Goal: Information Seeking & Learning: Learn about a topic

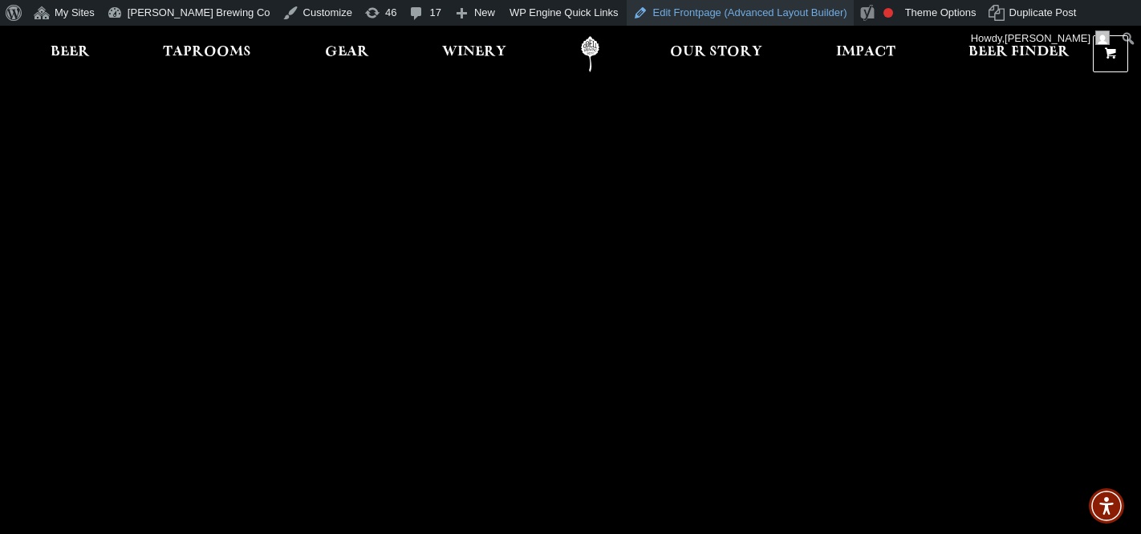
click at [664, 10] on link "Edit Frontpage (Advanced Layout Builder)" at bounding box center [740, 13] width 227 height 26
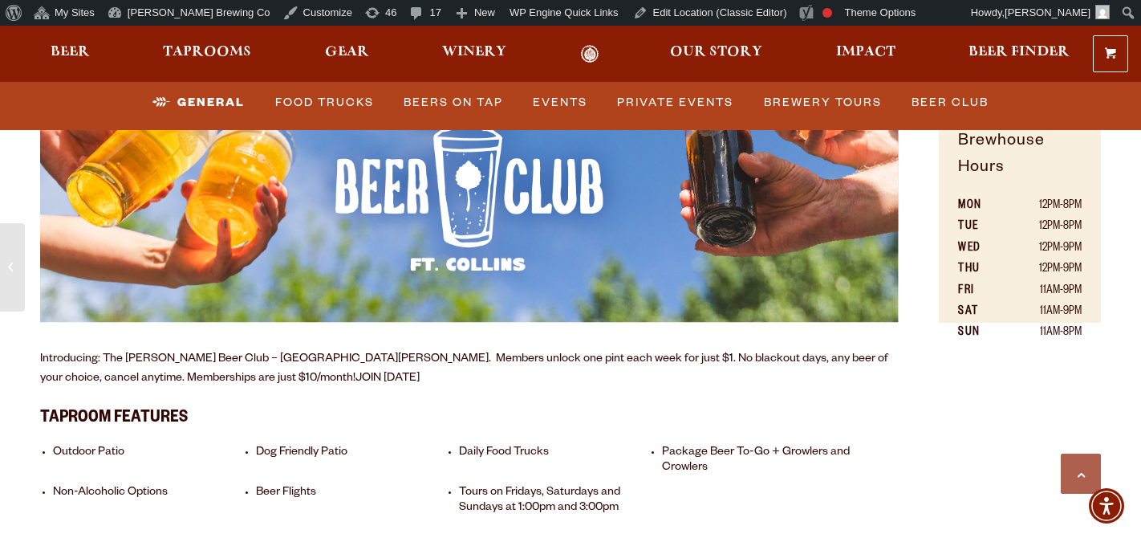
scroll to position [978, 0]
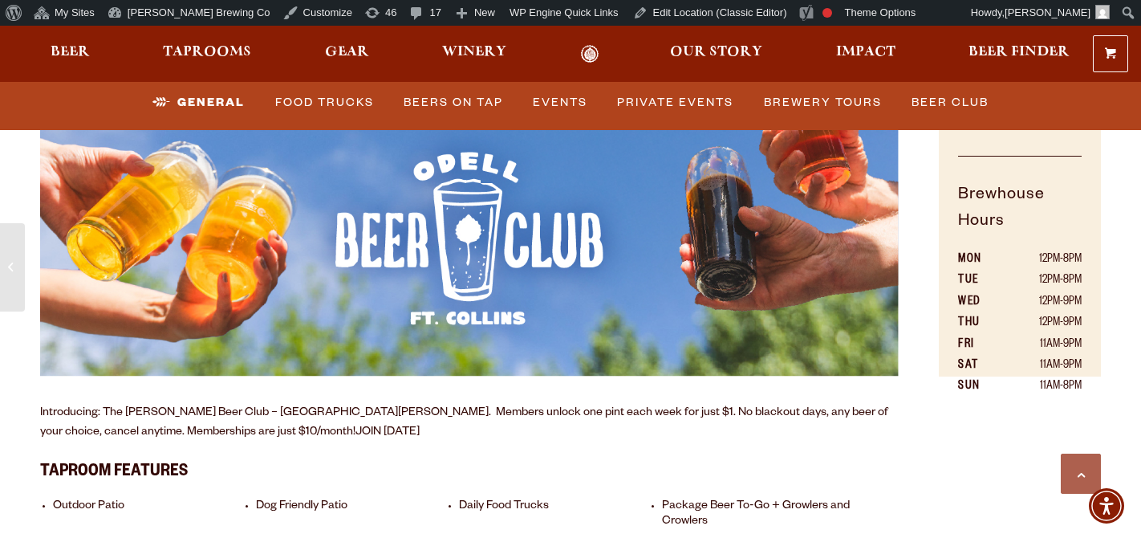
click at [587, 257] on img at bounding box center [469, 190] width 859 height 372
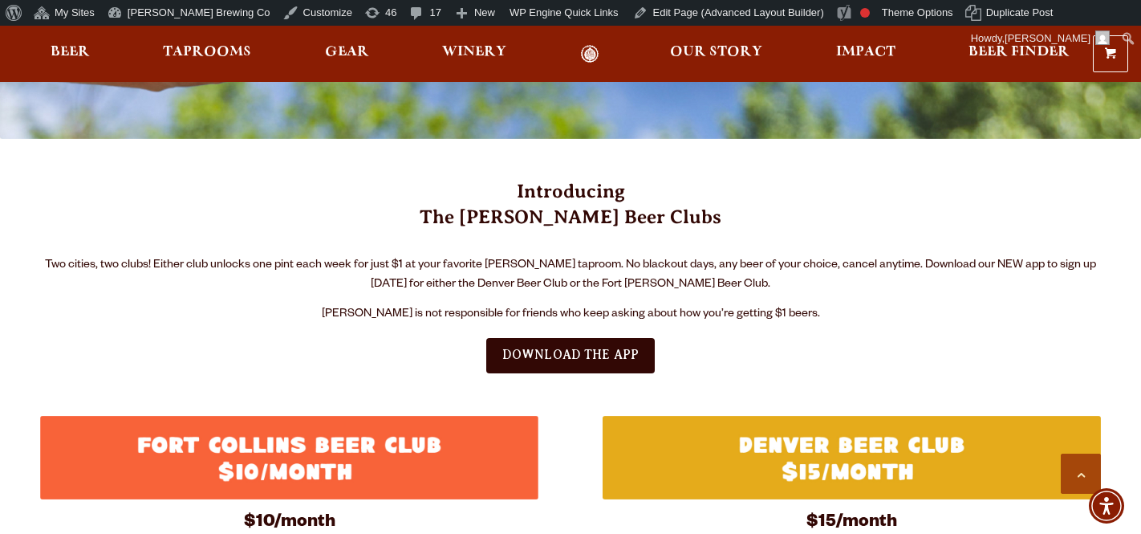
scroll to position [410, 0]
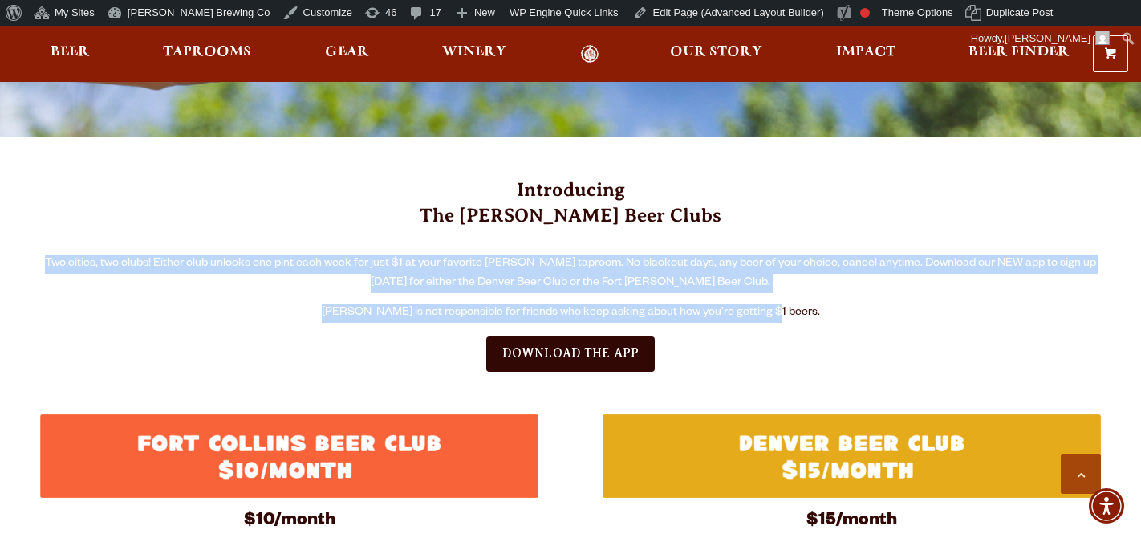
drag, startPoint x: 55, startPoint y: 258, endPoint x: 811, endPoint y: 306, distance: 758.3
click at [811, 306] on div "Introducing The Odell Beer Clubs Two cities, two clubs! Either club unlocks one…" at bounding box center [570, 249] width 1061 height 145
copy div "Two cities, two clubs! Either club unlocks one pint each week for just $1 at yo…"
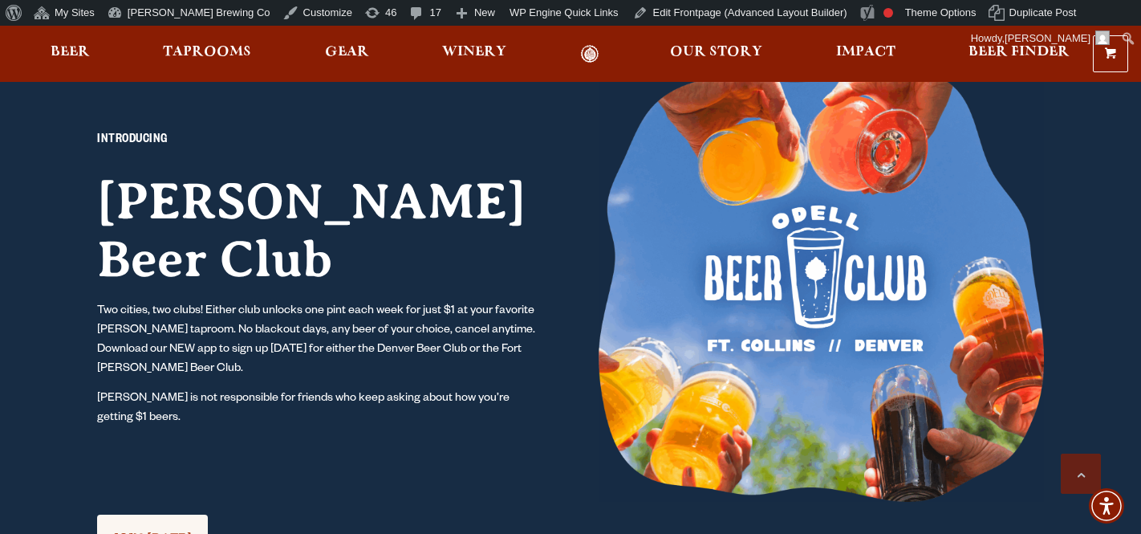
scroll to position [1288, 0]
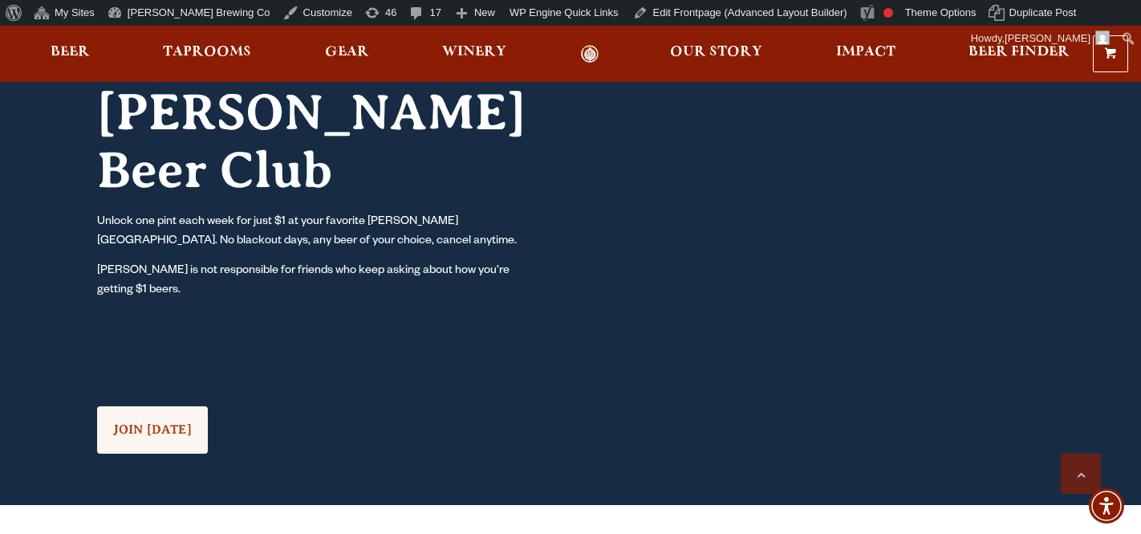
scroll to position [1408, 0]
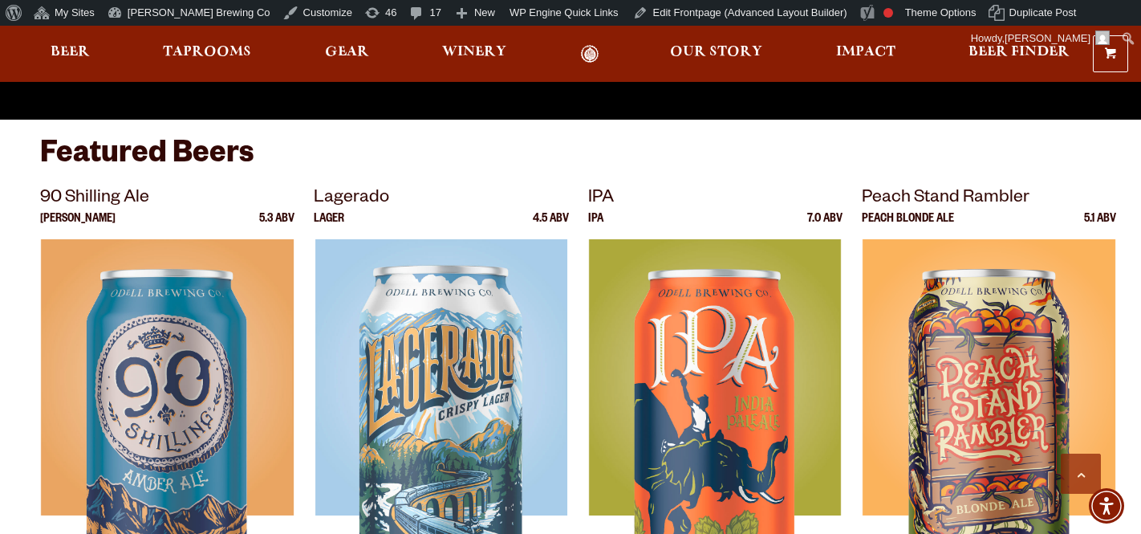
scroll to position [415, 0]
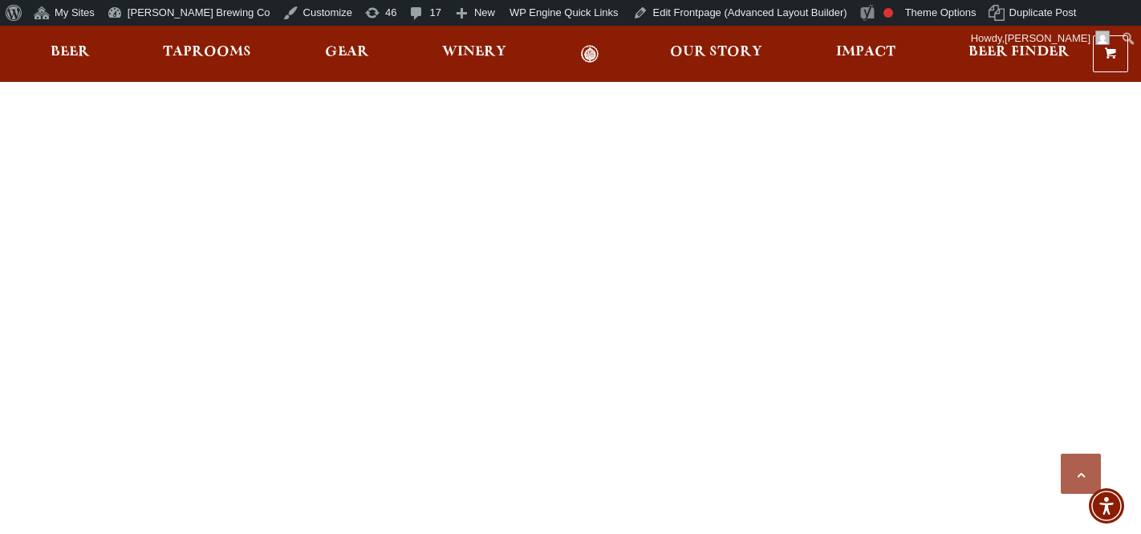
scroll to position [1233, 0]
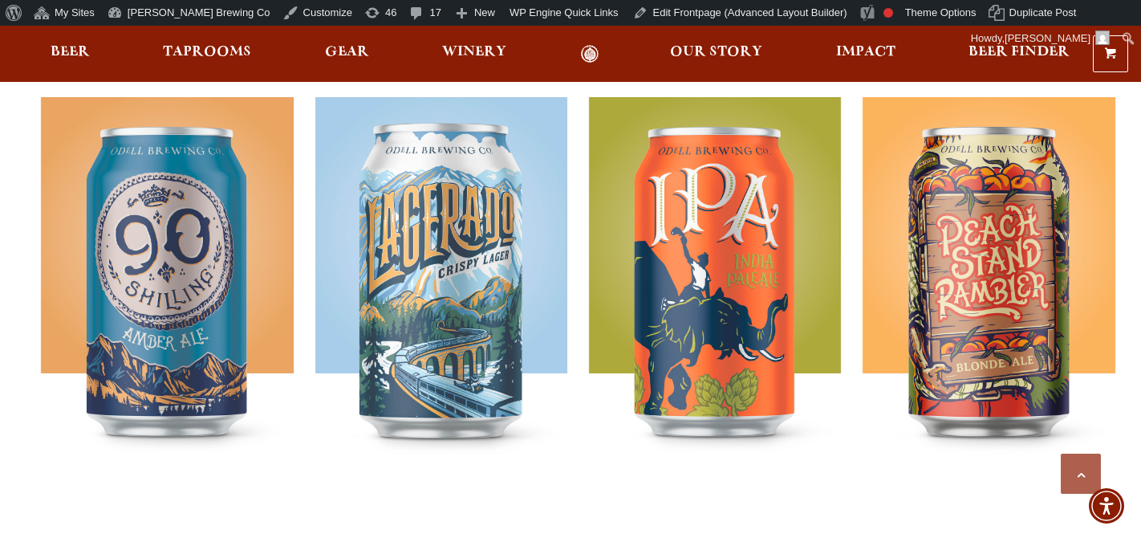
scroll to position [860, 0]
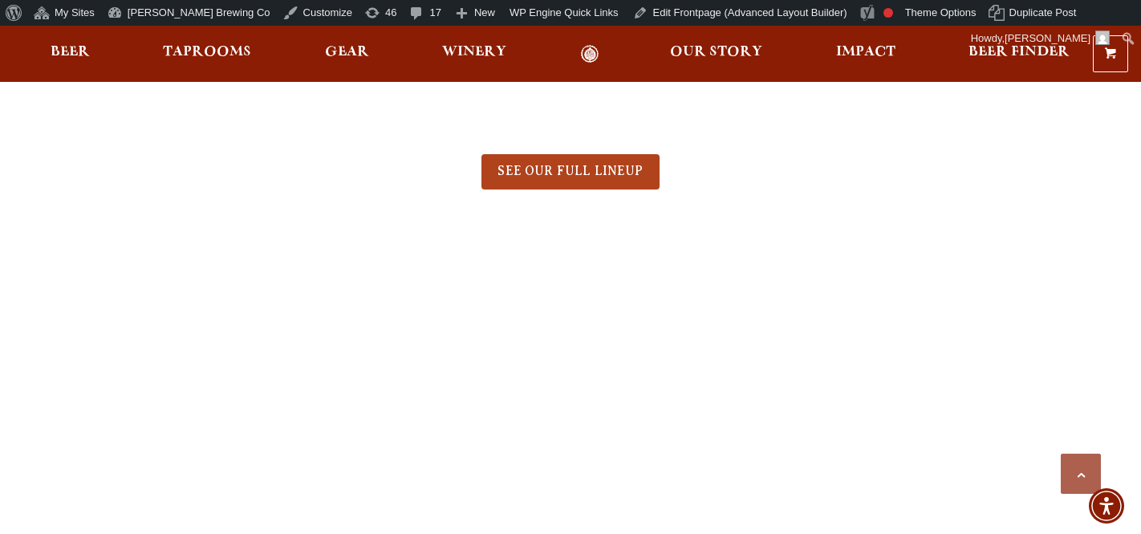
scroll to position [1210, 0]
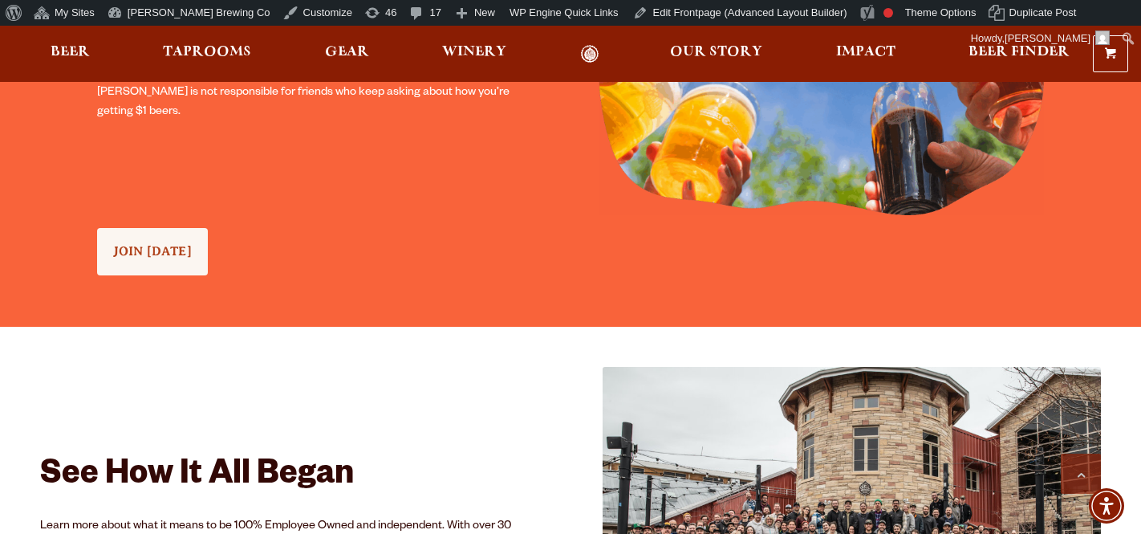
scroll to position [1725, 0]
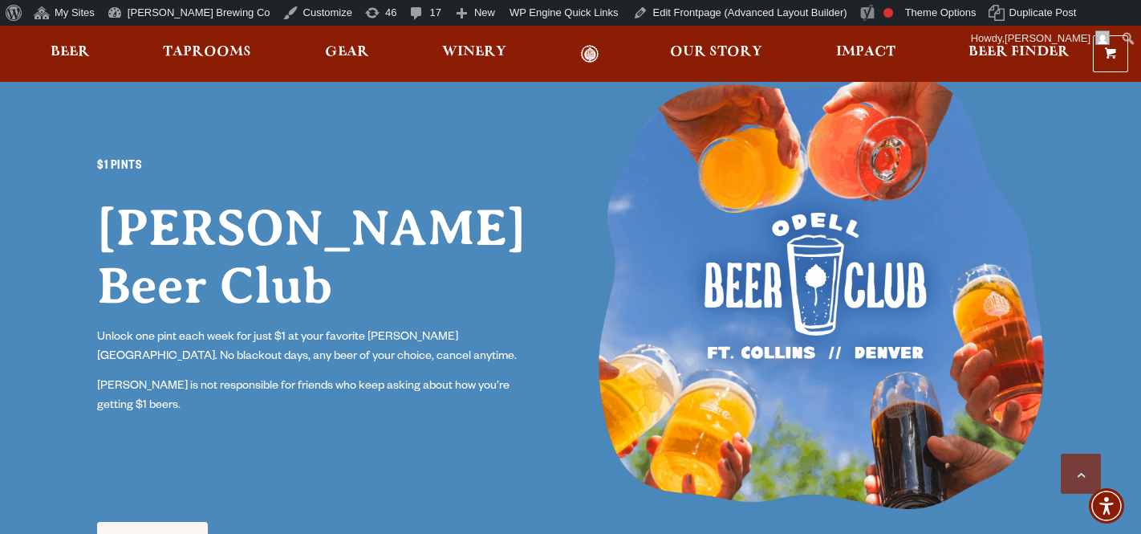
scroll to position [1401, 0]
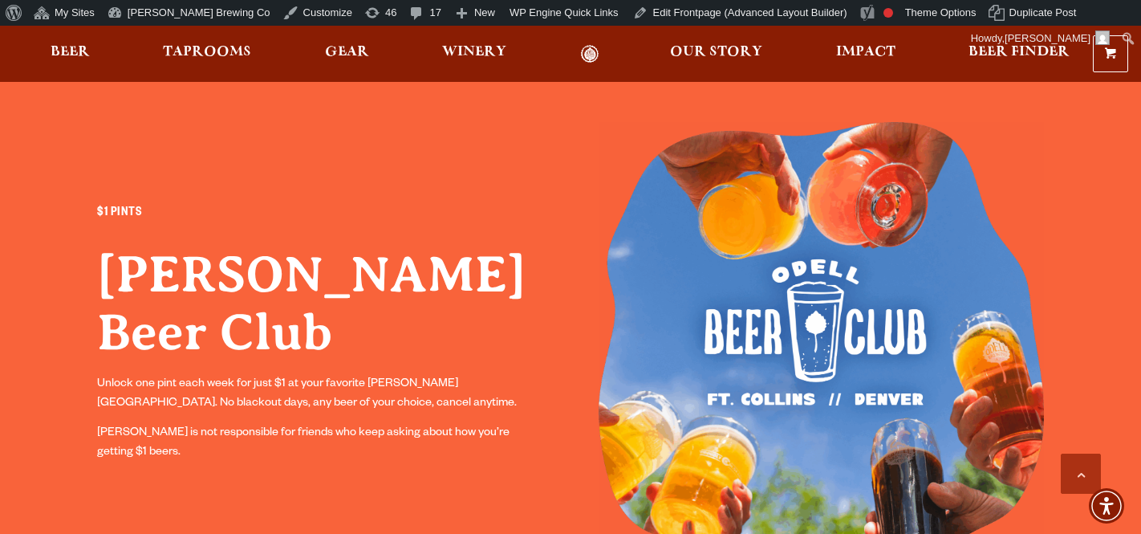
scroll to position [1237, 0]
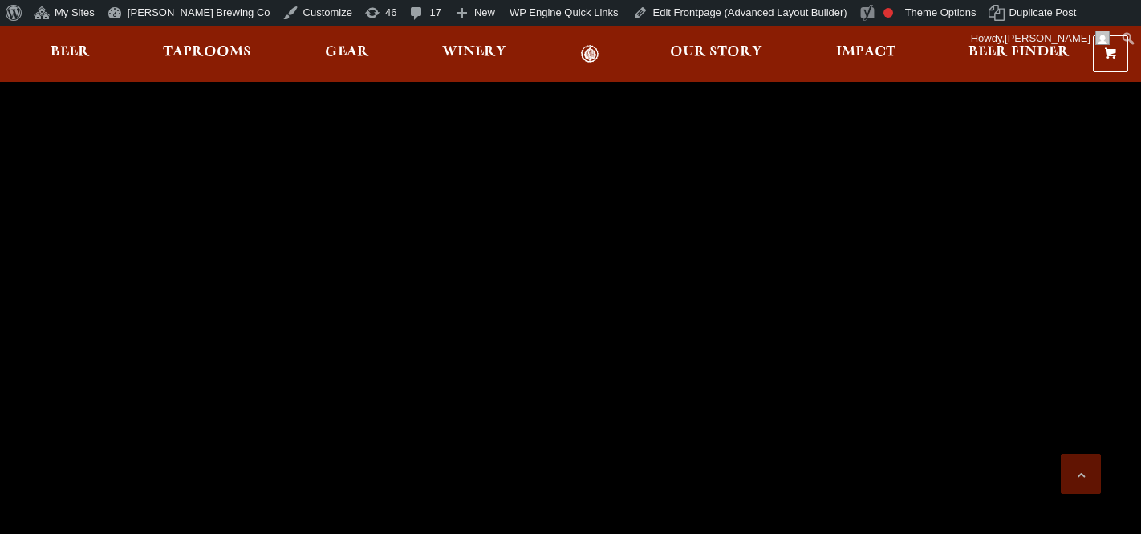
scroll to position [1237, 0]
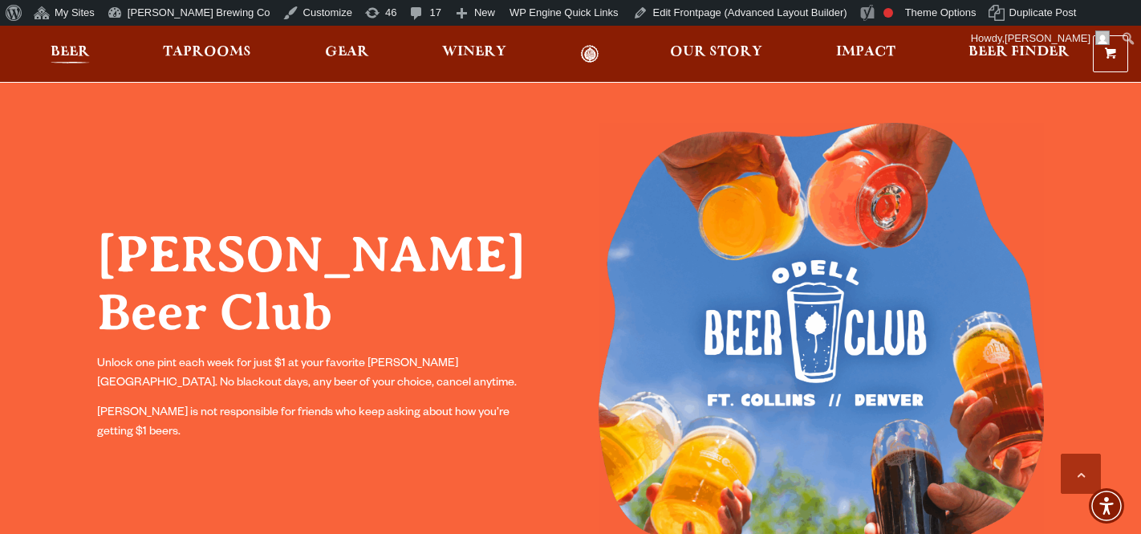
click at [67, 59] on span "Beer" at bounding box center [70, 52] width 39 height 13
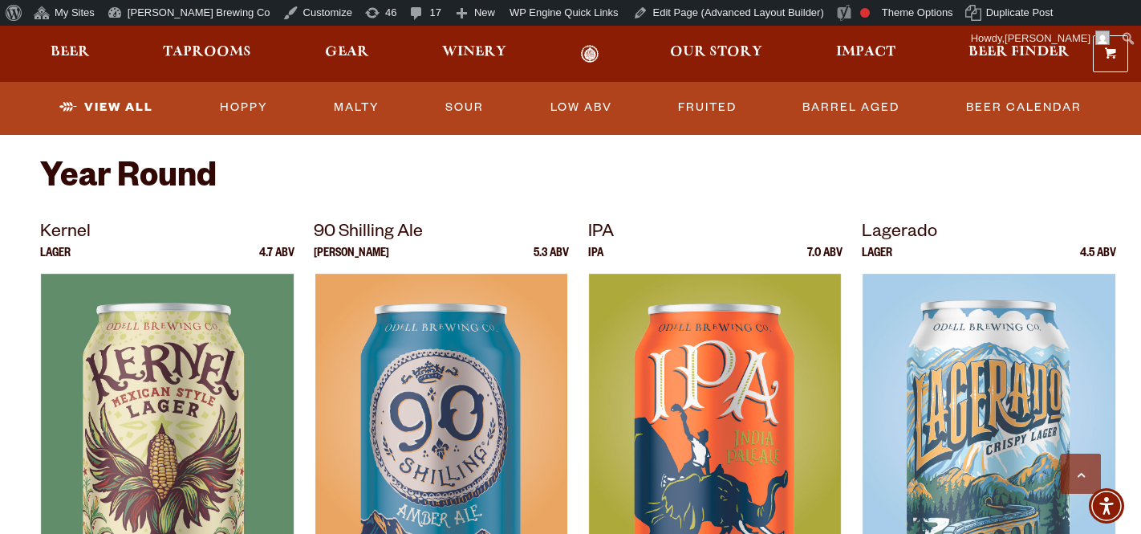
scroll to position [613, 0]
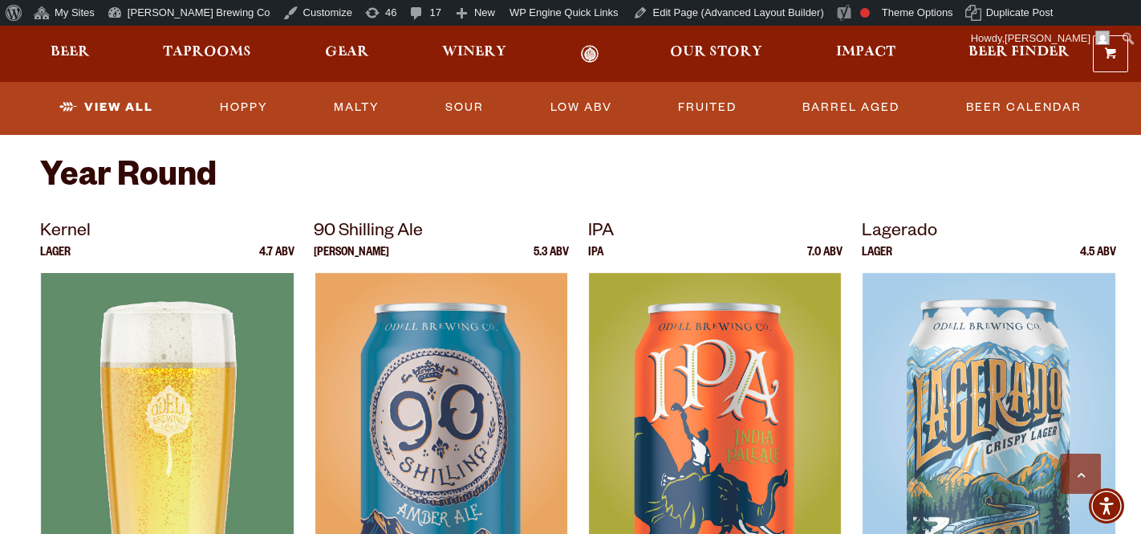
click at [157, 372] on div at bounding box center [167, 473] width 254 height 401
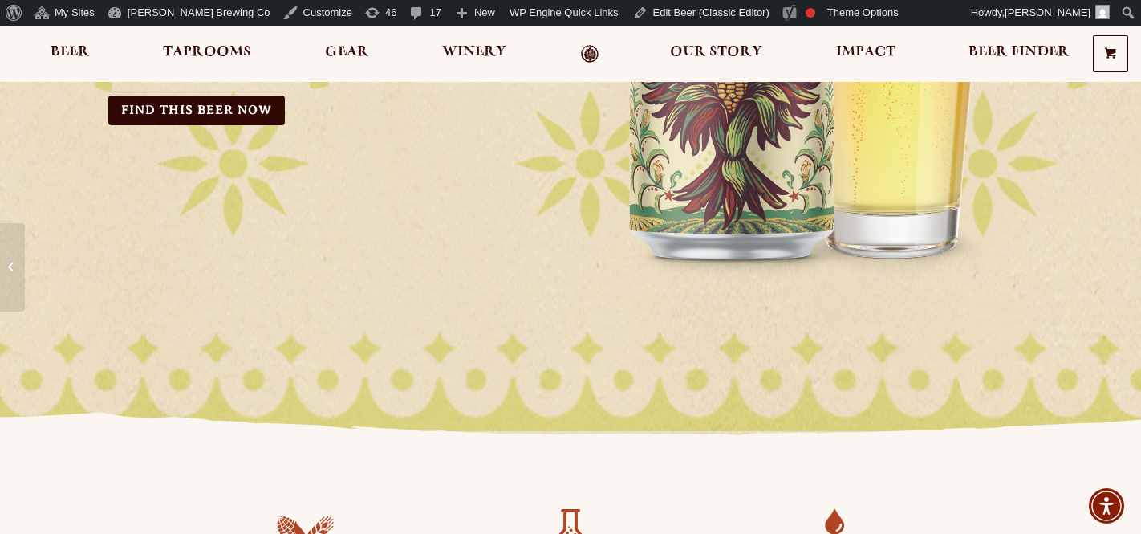
scroll to position [379, 0]
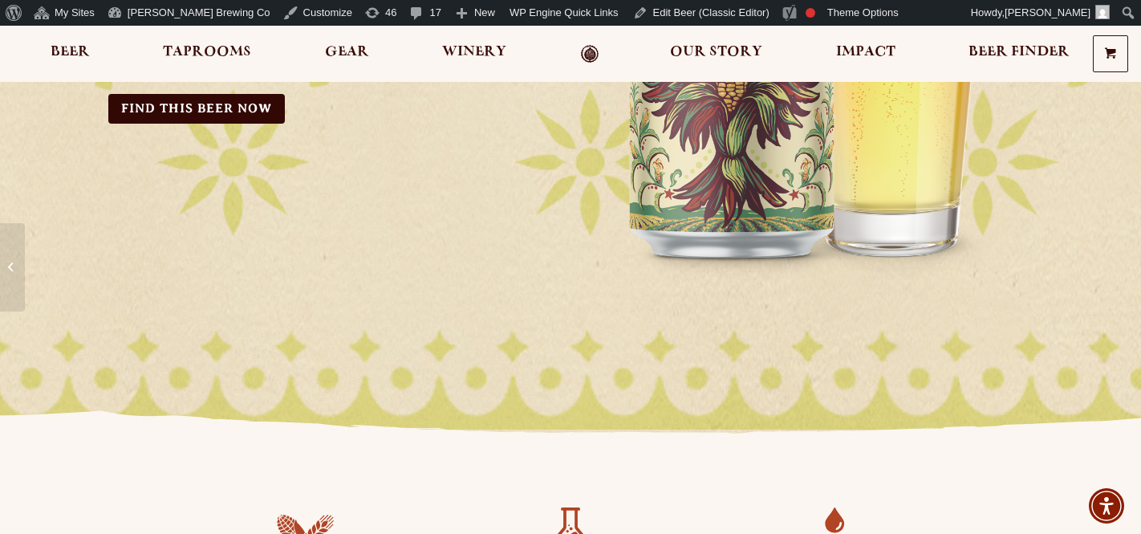
click at [591, 50] on link "Odell Home" at bounding box center [590, 54] width 60 height 18
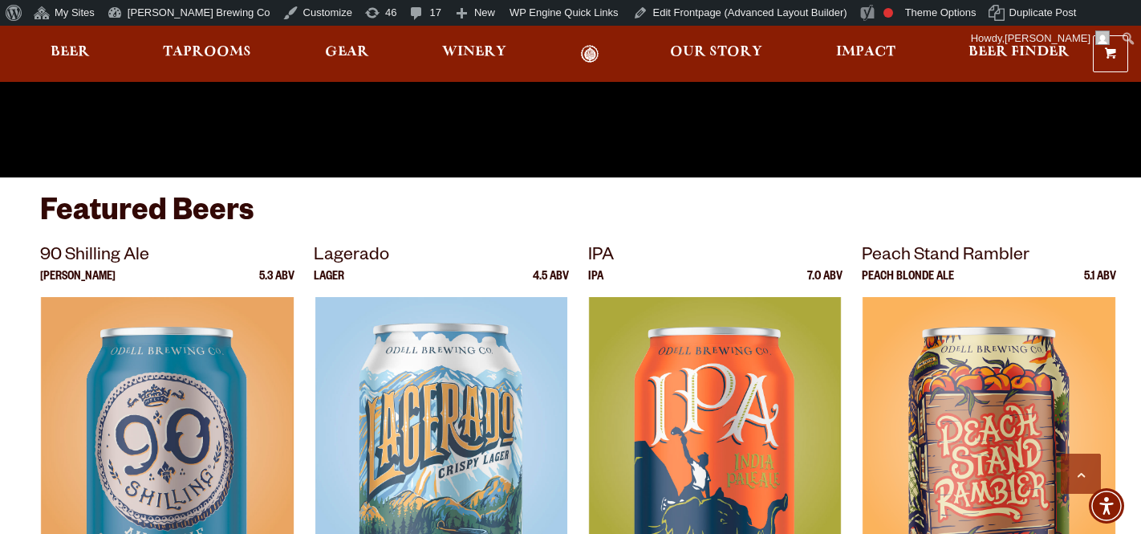
scroll to position [577, 0]
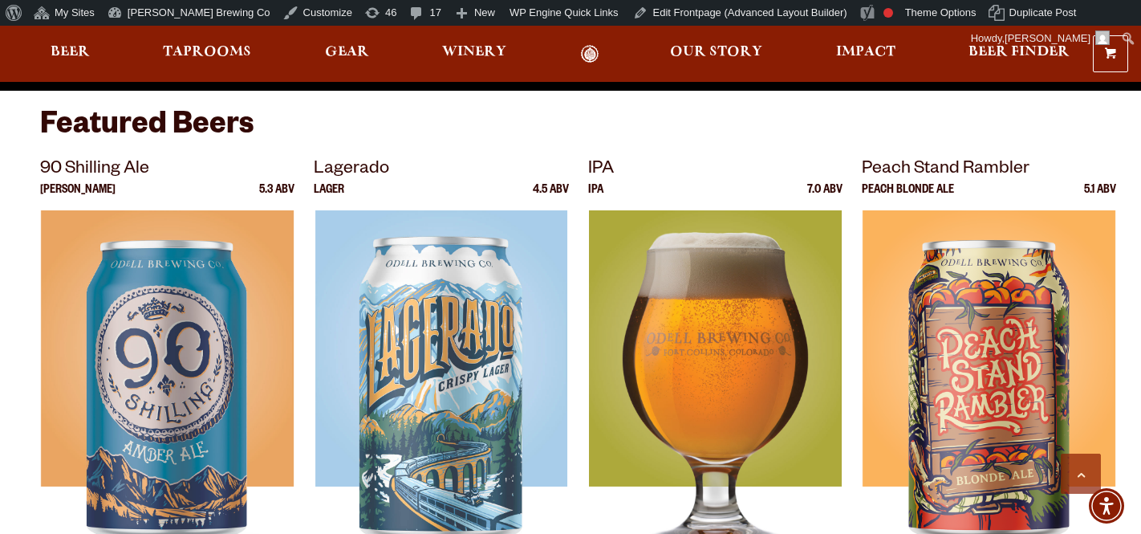
click at [734, 326] on img at bounding box center [715, 410] width 252 height 401
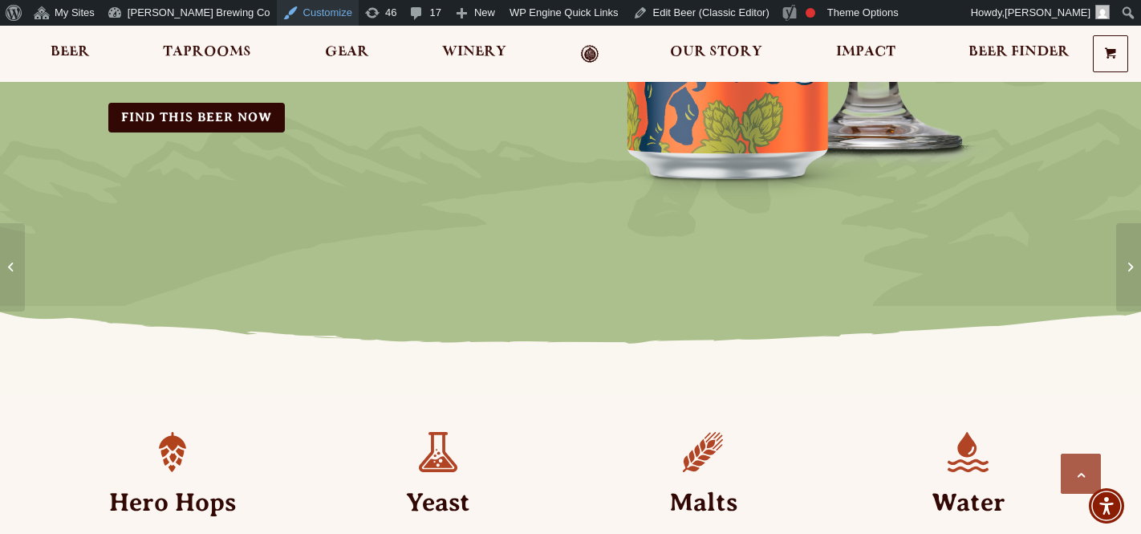
scroll to position [457, 0]
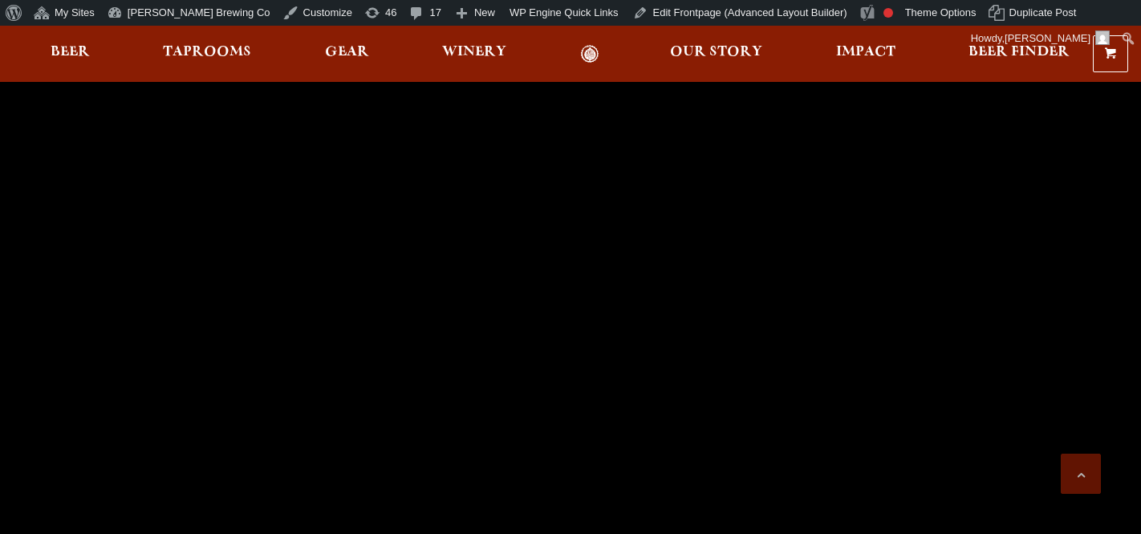
scroll to position [577, 0]
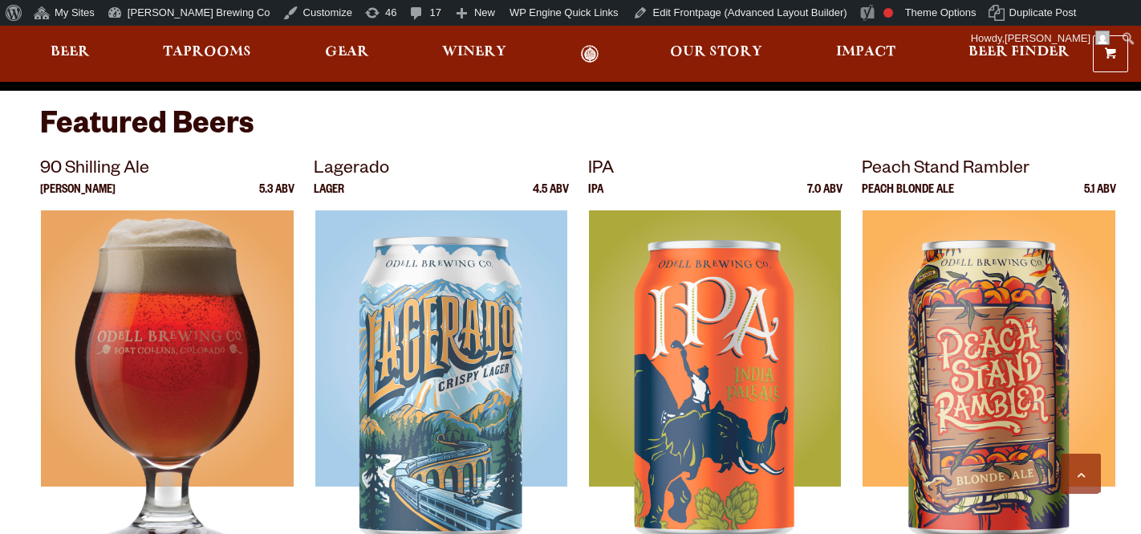
click at [219, 299] on div at bounding box center [167, 410] width 254 height 401
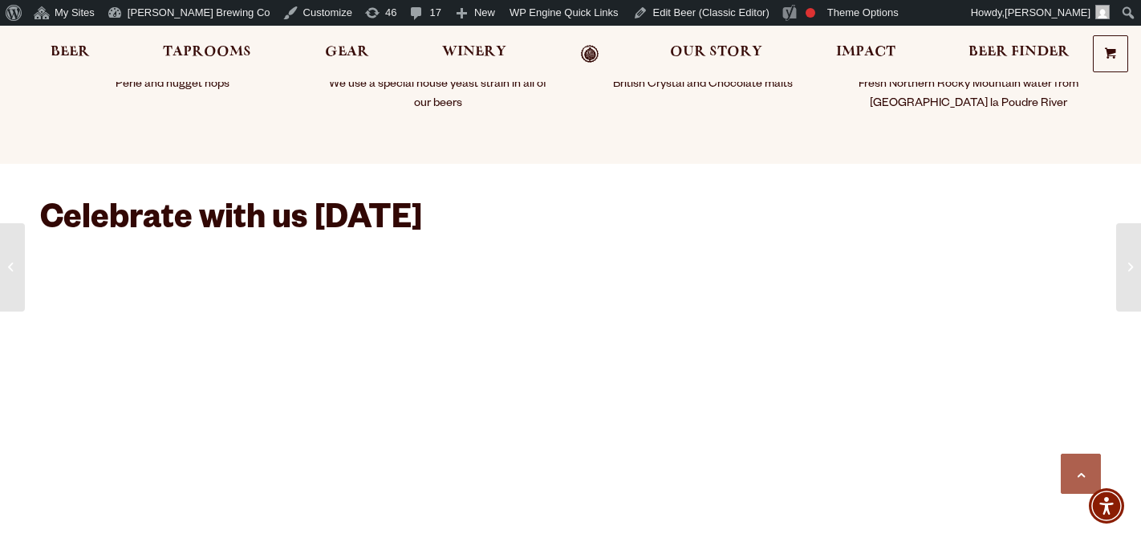
scroll to position [912, 0]
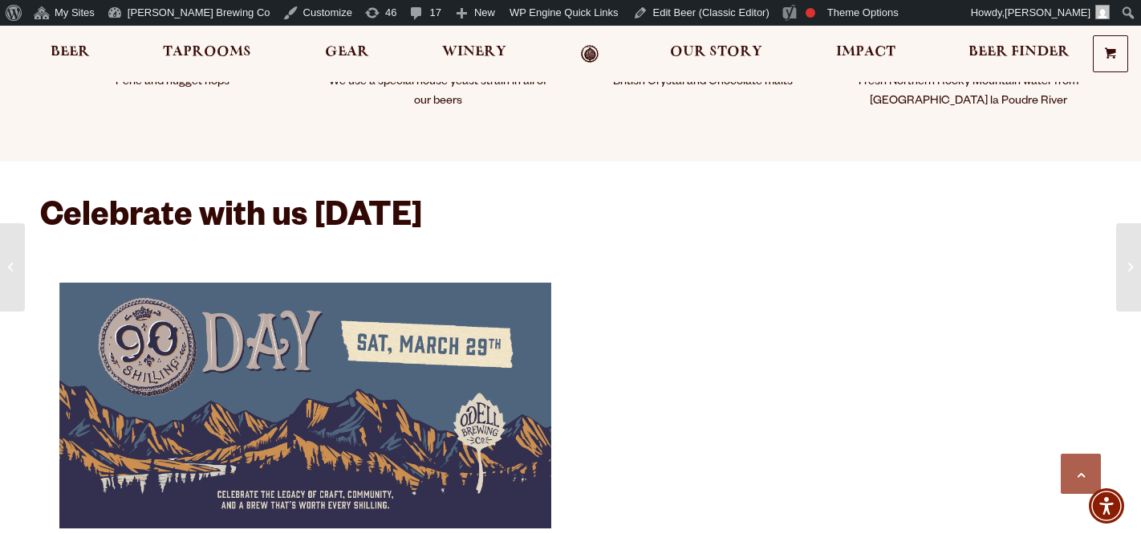
click at [220, 355] on img at bounding box center [305, 405] width 492 height 262
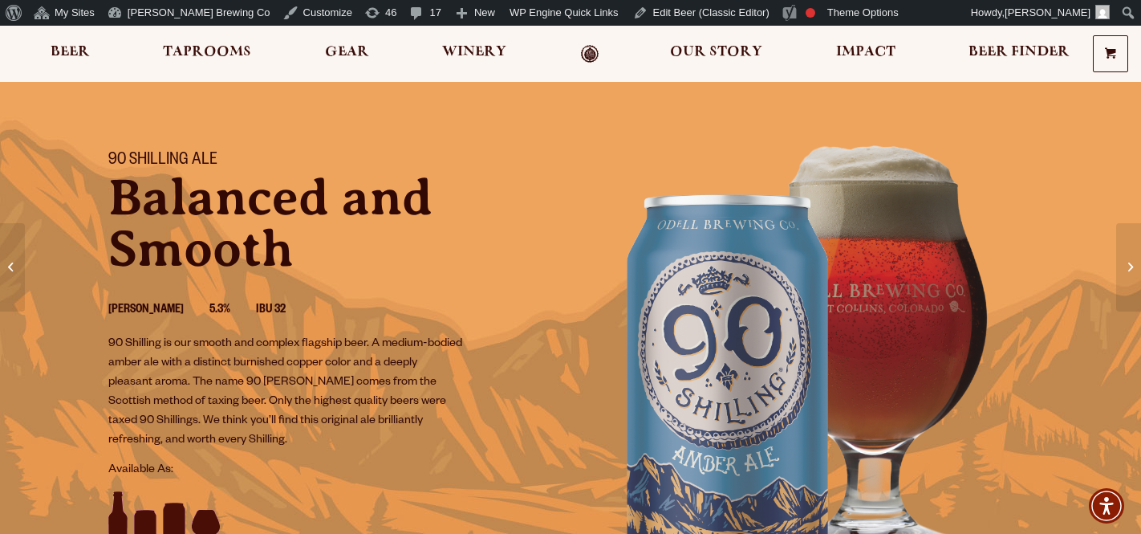
scroll to position [14, 0]
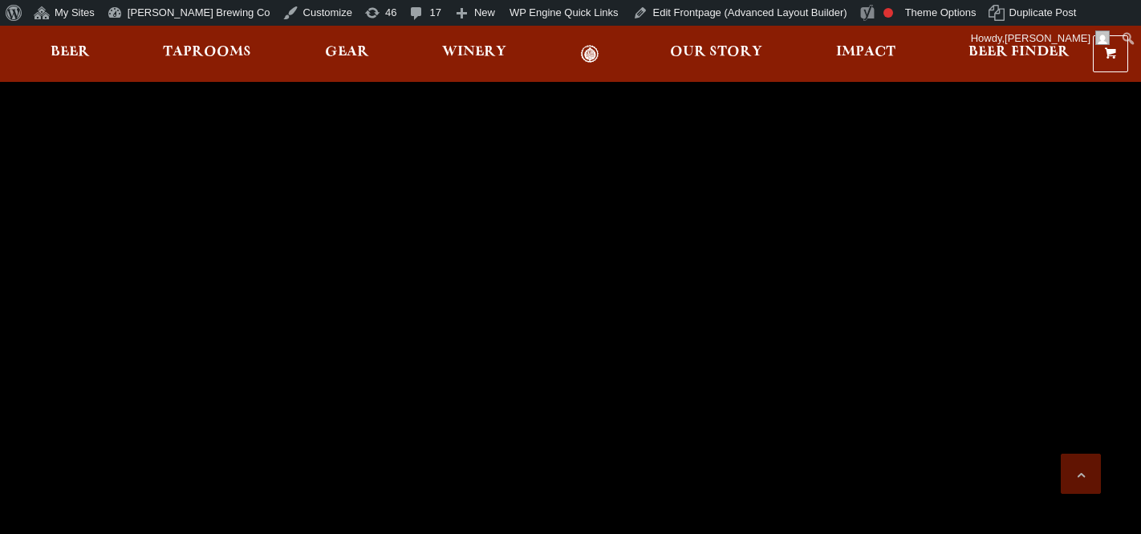
scroll to position [577, 0]
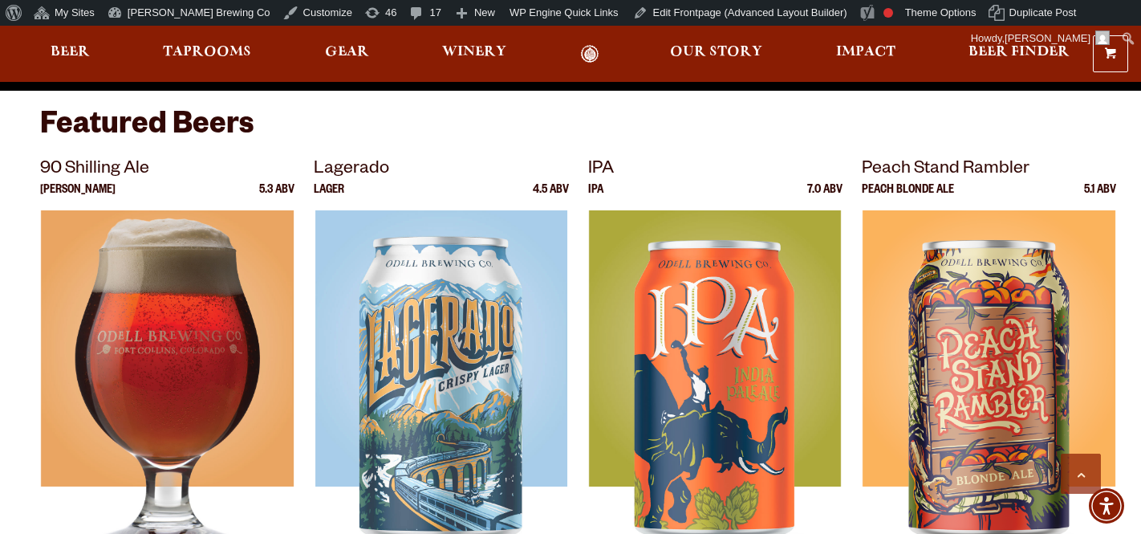
click at [217, 302] on img at bounding box center [167, 410] width 252 height 401
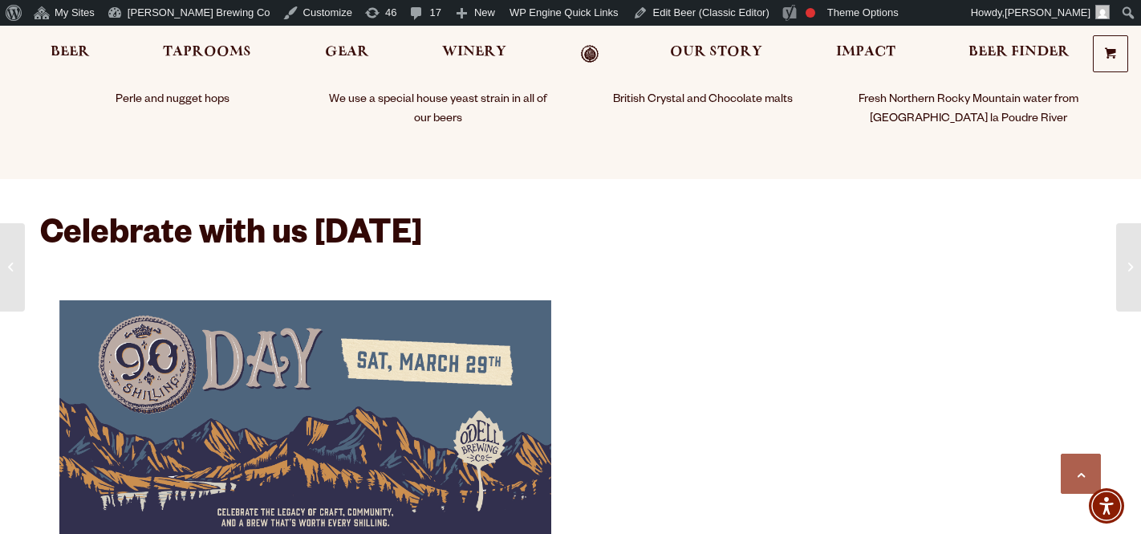
scroll to position [908, 0]
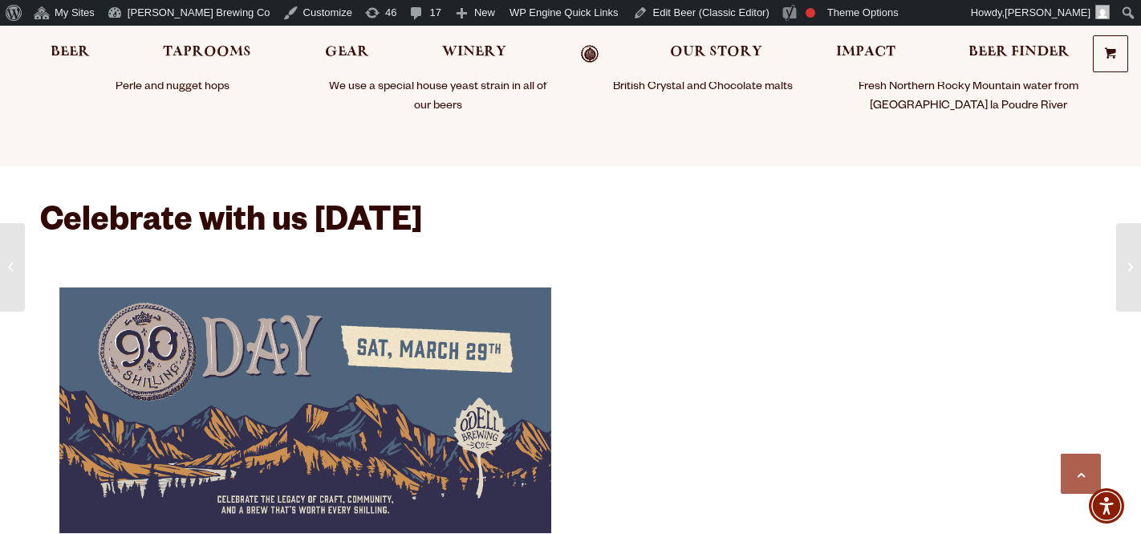
click at [256, 376] on img at bounding box center [305, 410] width 492 height 262
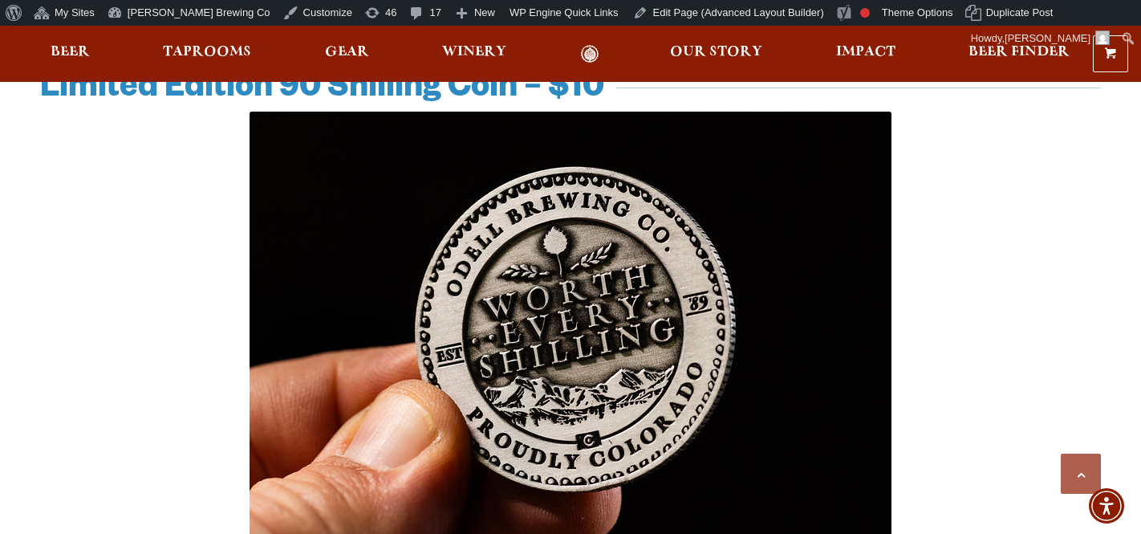
scroll to position [933, 0]
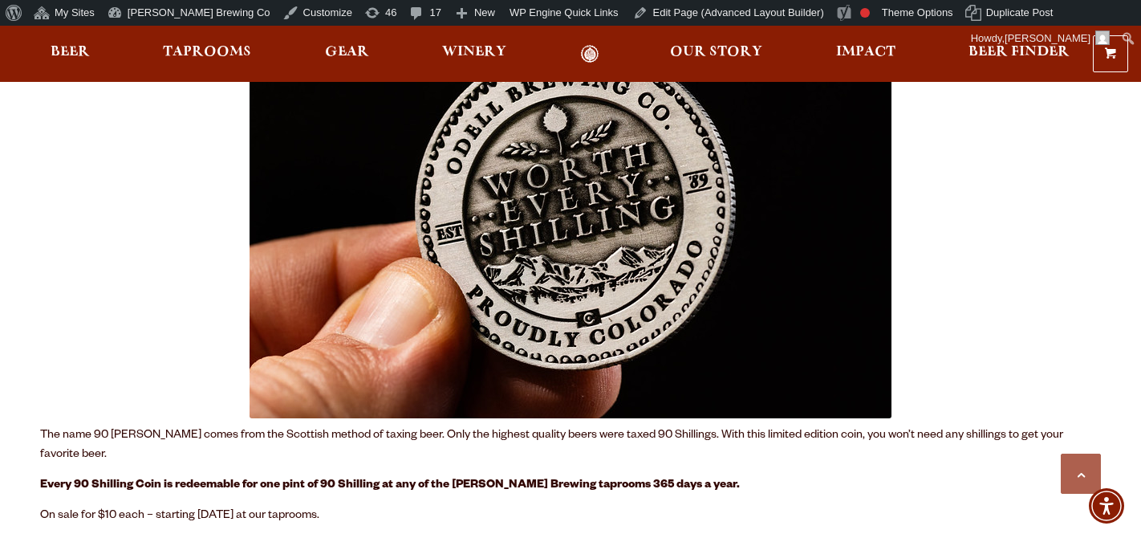
click at [436, 222] on img at bounding box center [571, 204] width 642 height 429
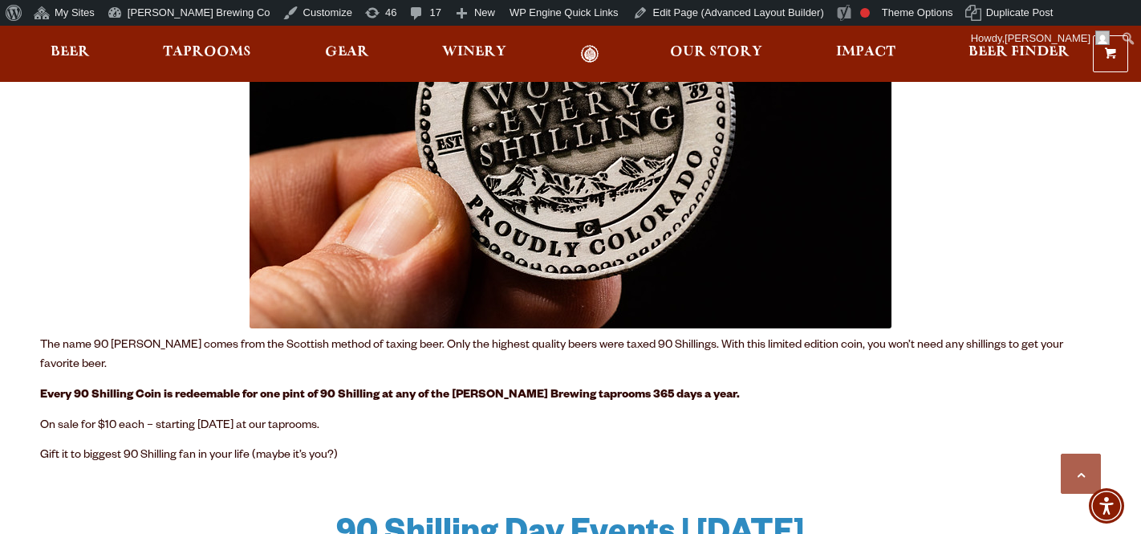
scroll to position [1124, 0]
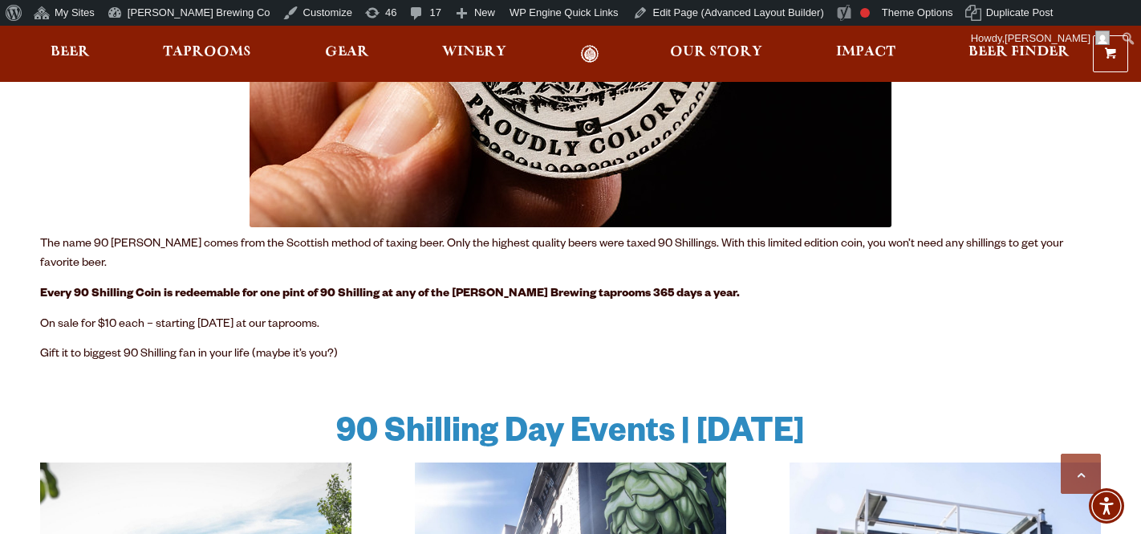
click at [273, 351] on div "The name 90 Shilling comes from the Scottish method of taxing beer. Only the hi…" at bounding box center [570, 87] width 1061 height 576
click at [228, 315] on p "On sale for $10 each – starting March 1, 2025 at our taprooms." at bounding box center [570, 324] width 1061 height 19
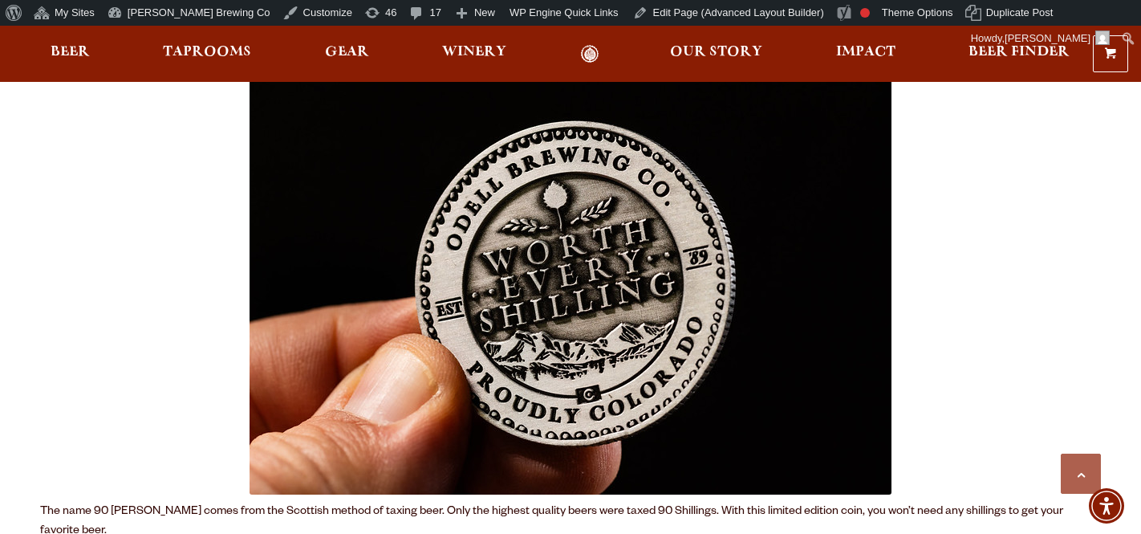
scroll to position [779, 0]
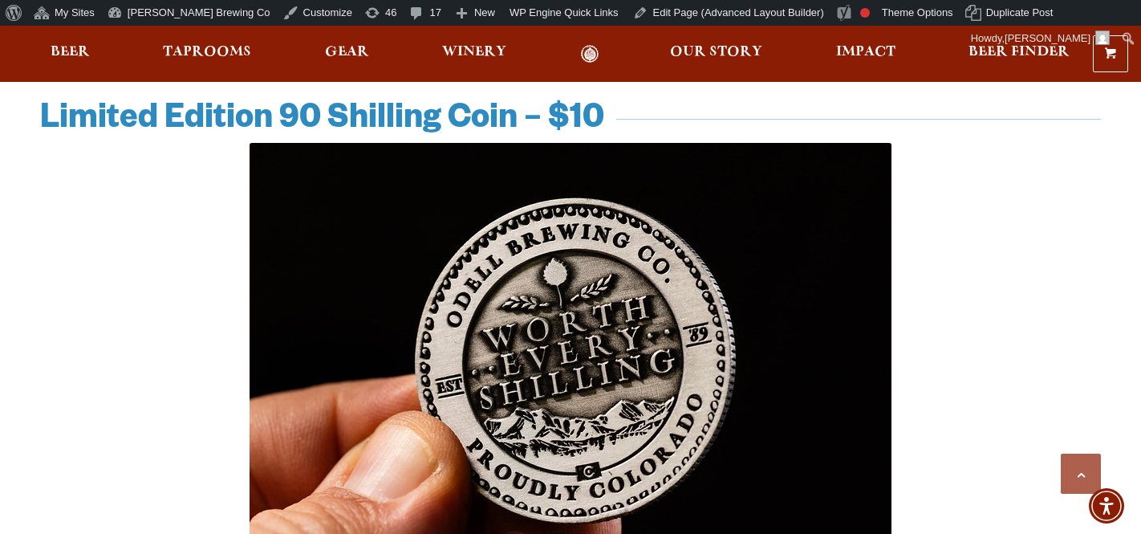
click at [213, 114] on h2 "Limited Edition 90 Shilling Coin – $10" at bounding box center [322, 121] width 564 height 39
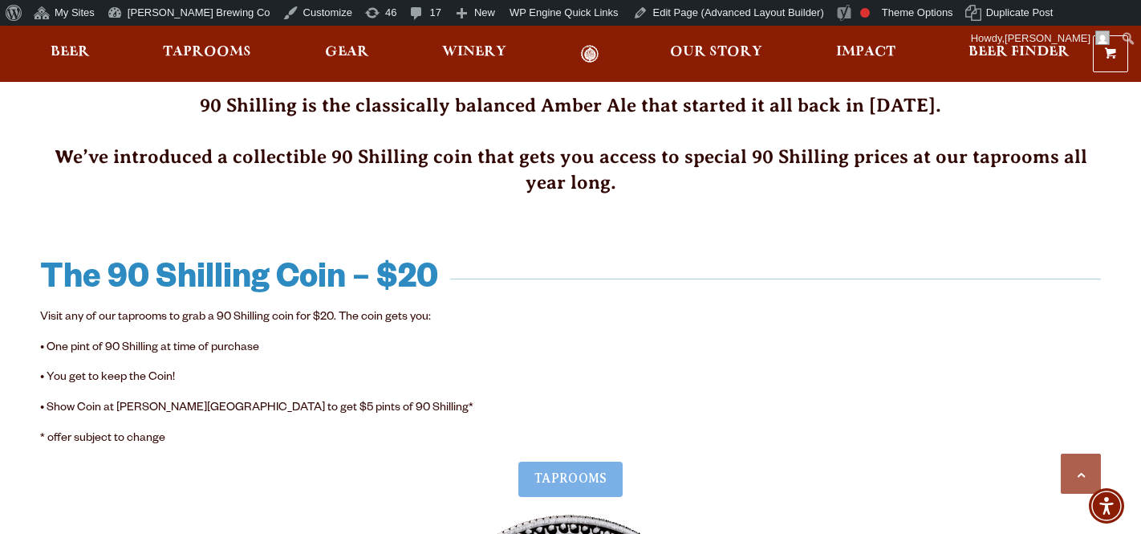
scroll to position [498, 0]
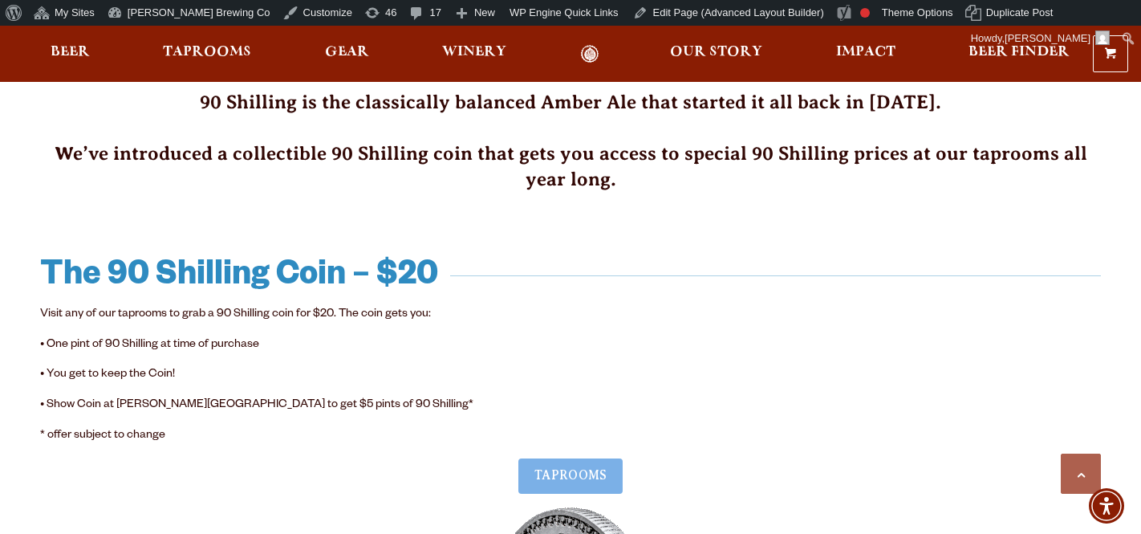
drag, startPoint x: 46, startPoint y: 266, endPoint x: 211, endPoint y: 436, distance: 236.7
click at [211, 436] on div "90 Shilling is the classically balanced Amber Ale that started it all back in 1…" at bounding box center [570, 519] width 1061 height 858
copy div "The 90 Shilling Coin – $20 Visit any of our taprooms to grab a 90 Shilling coin…"
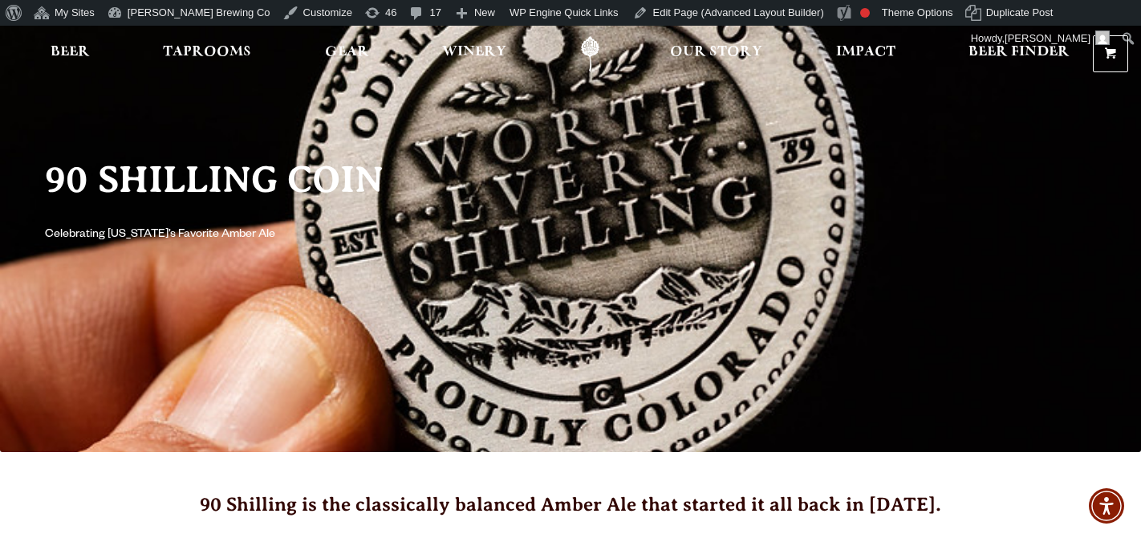
scroll to position [0, 0]
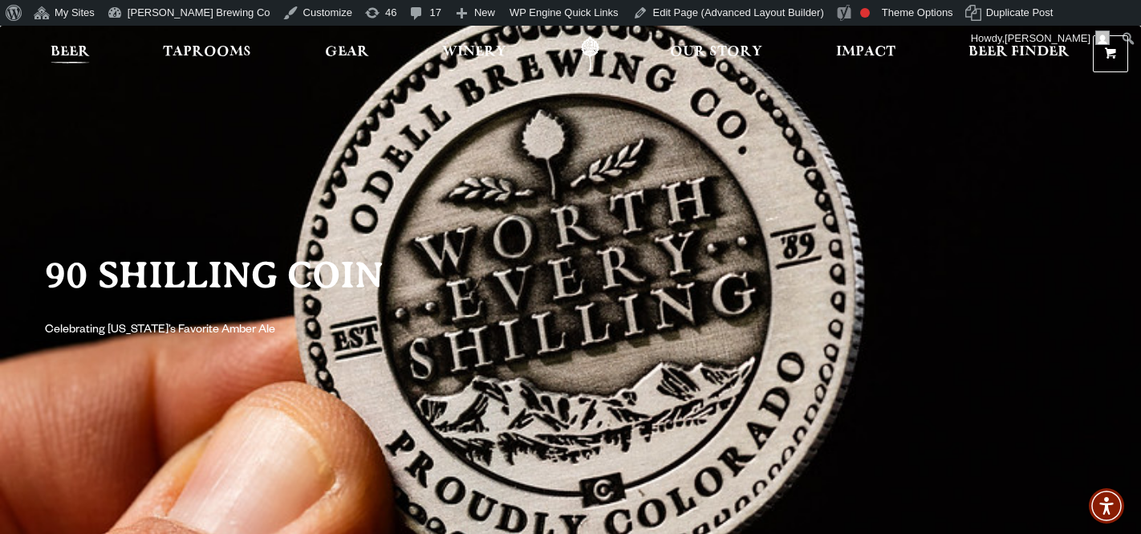
click at [80, 43] on link "Beer" at bounding box center [70, 54] width 60 height 36
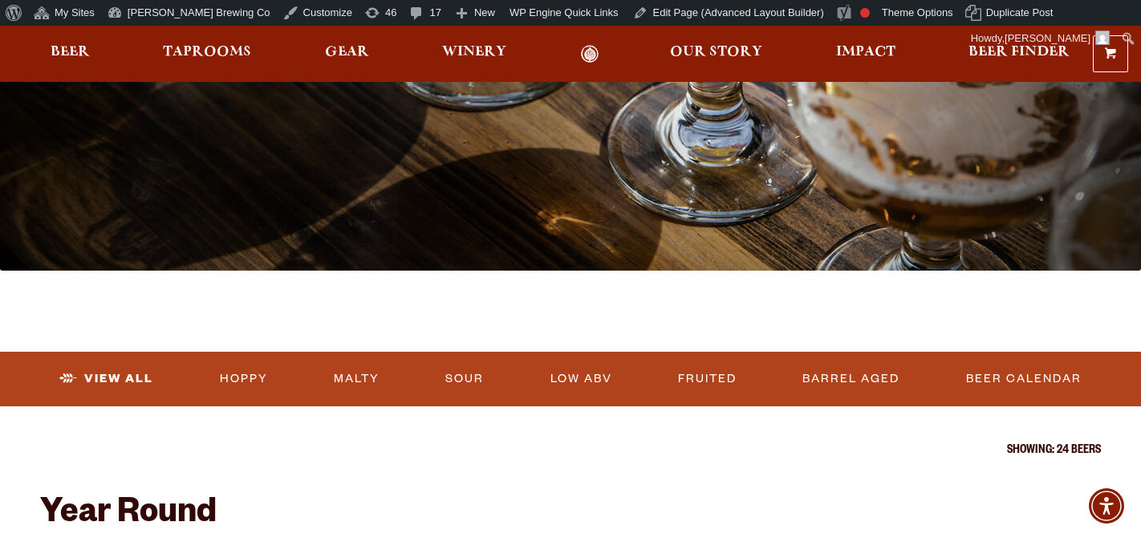
scroll to position [376, 0]
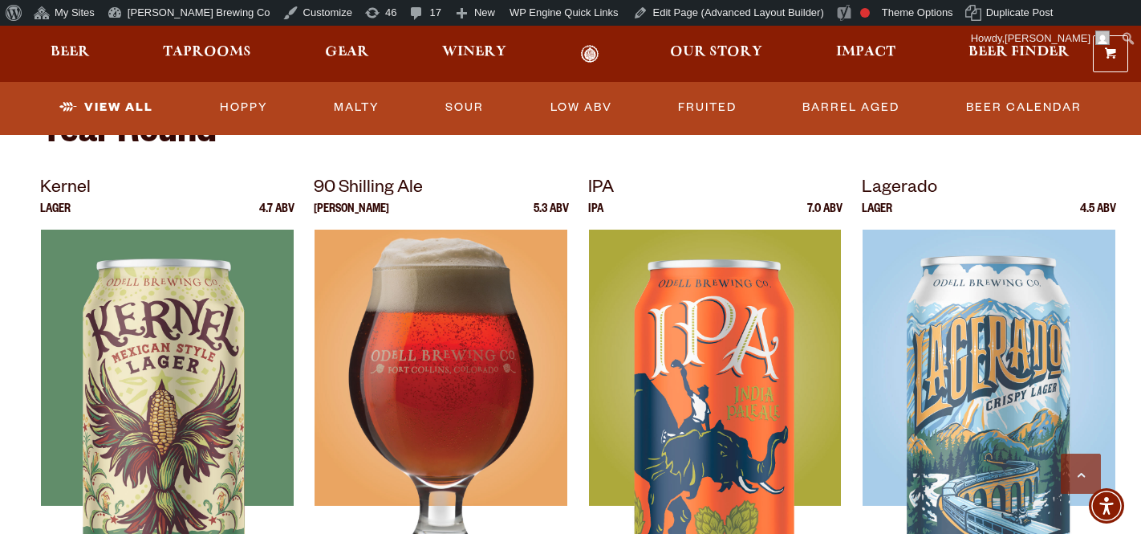
click at [409, 274] on img at bounding box center [441, 430] width 252 height 401
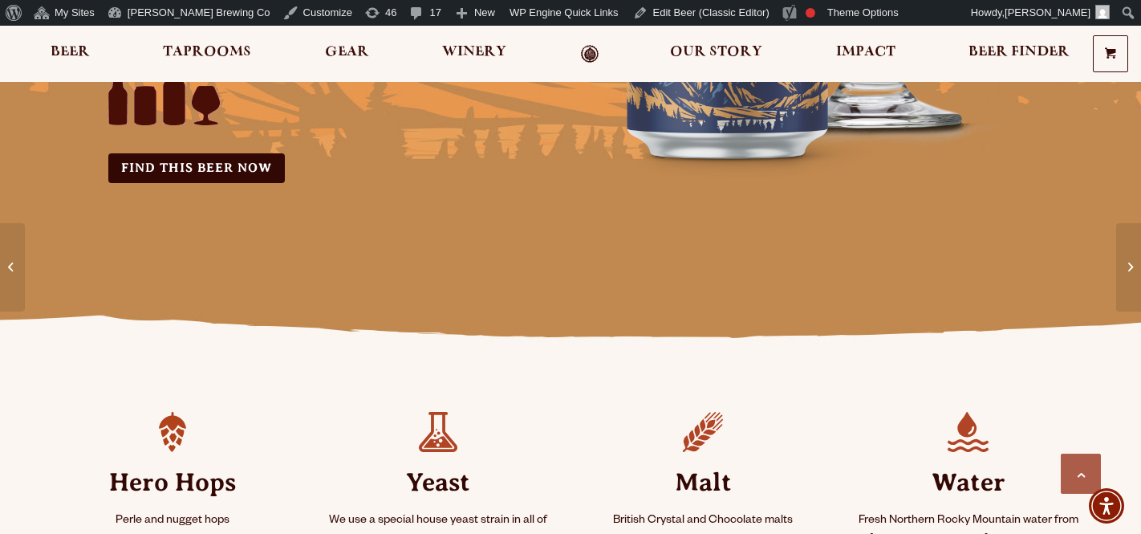
scroll to position [98, 0]
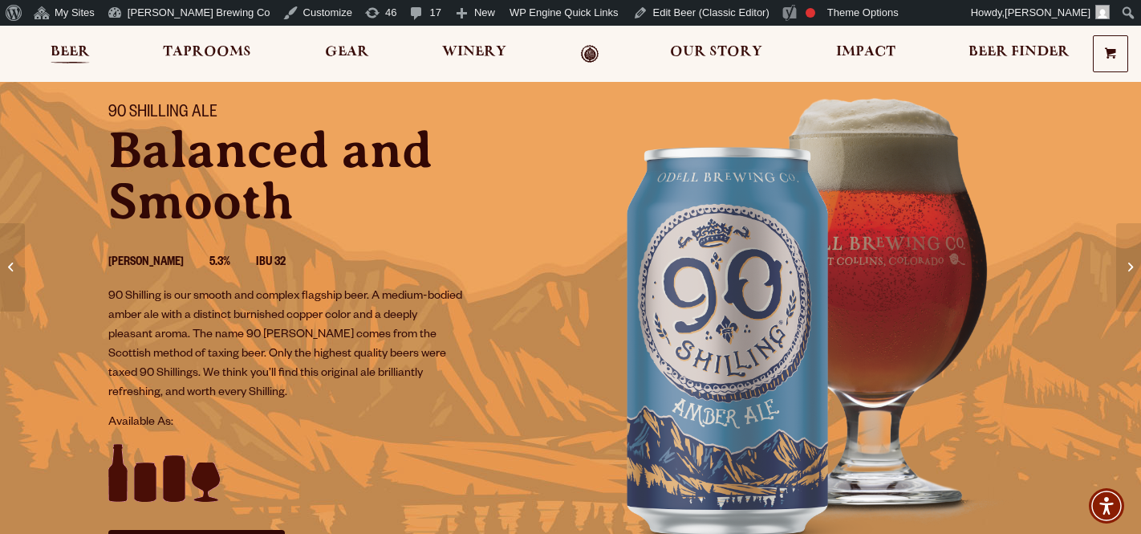
click at [70, 46] on span "Beer" at bounding box center [70, 52] width 39 height 13
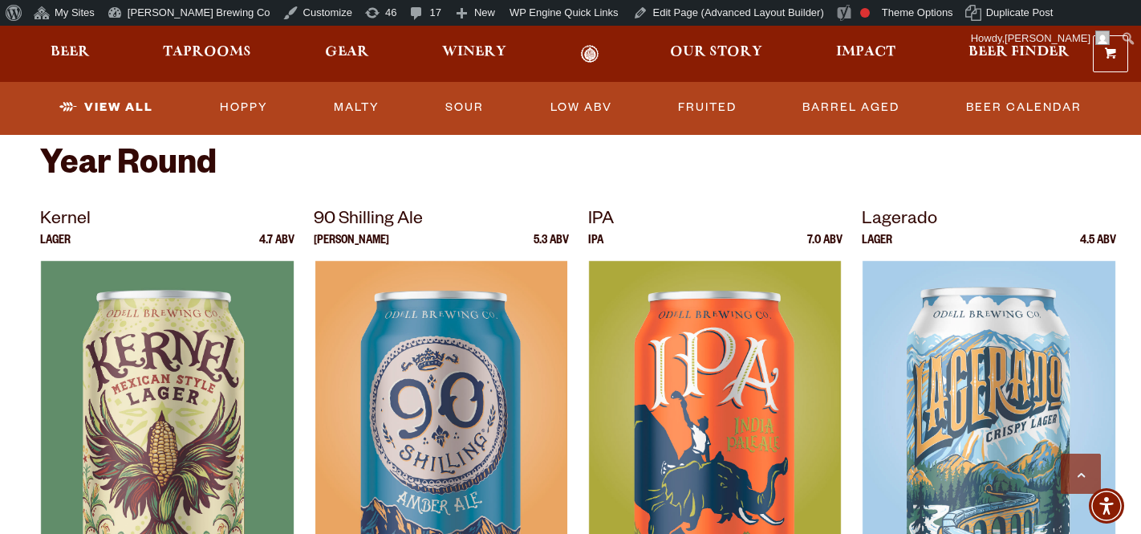
scroll to position [629, 0]
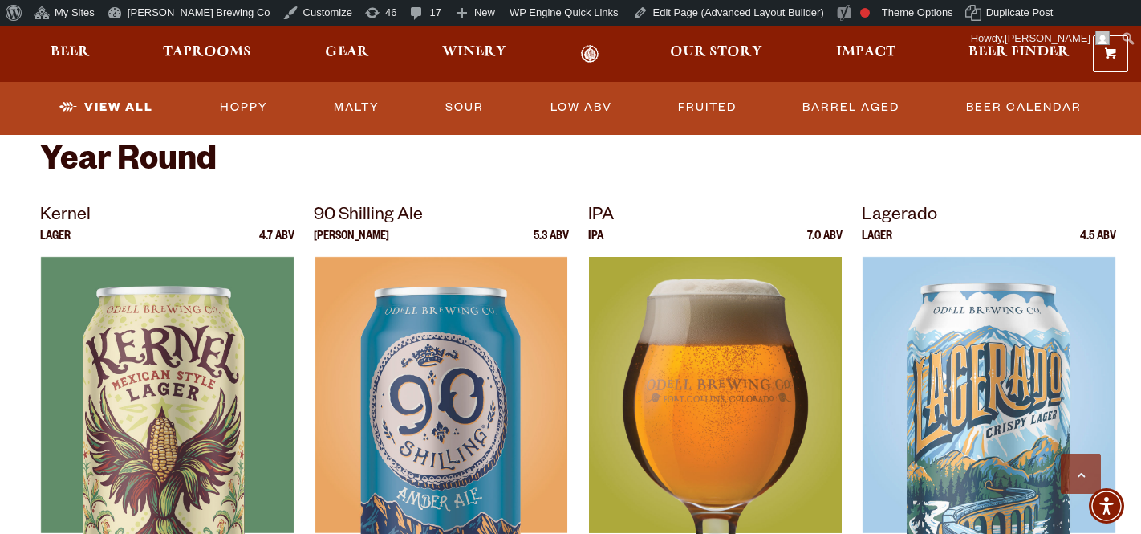
click at [718, 375] on div at bounding box center [715, 457] width 254 height 401
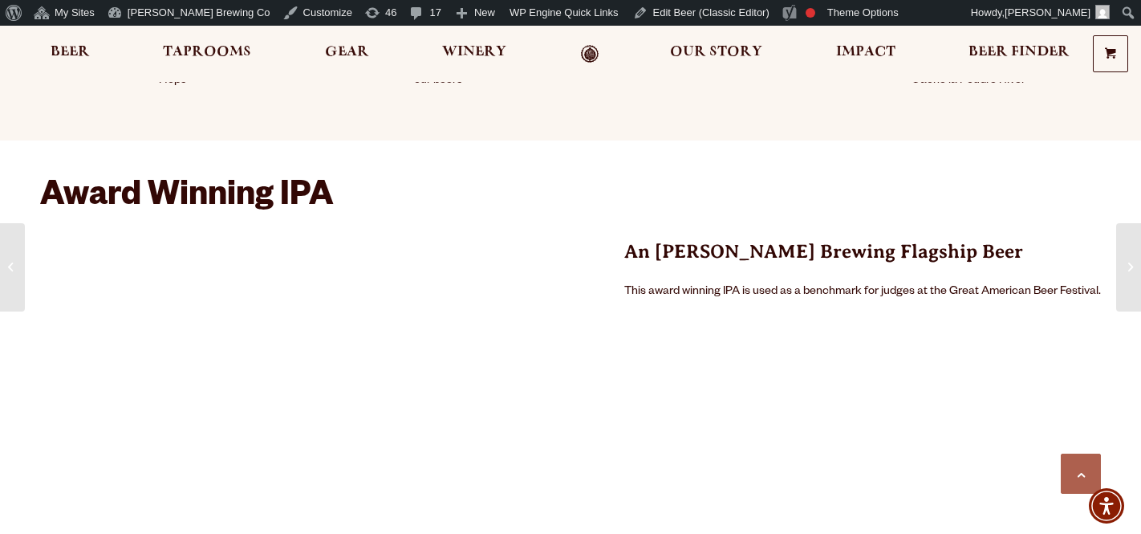
scroll to position [907, 0]
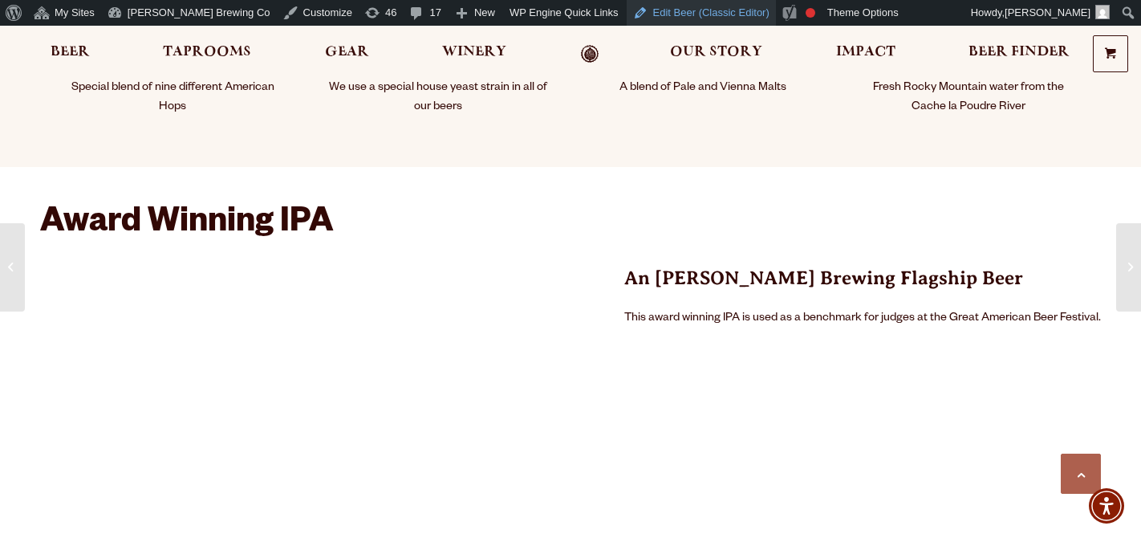
click at [627, 10] on link "Edit Beer (Classic Editor)" at bounding box center [701, 13] width 149 height 26
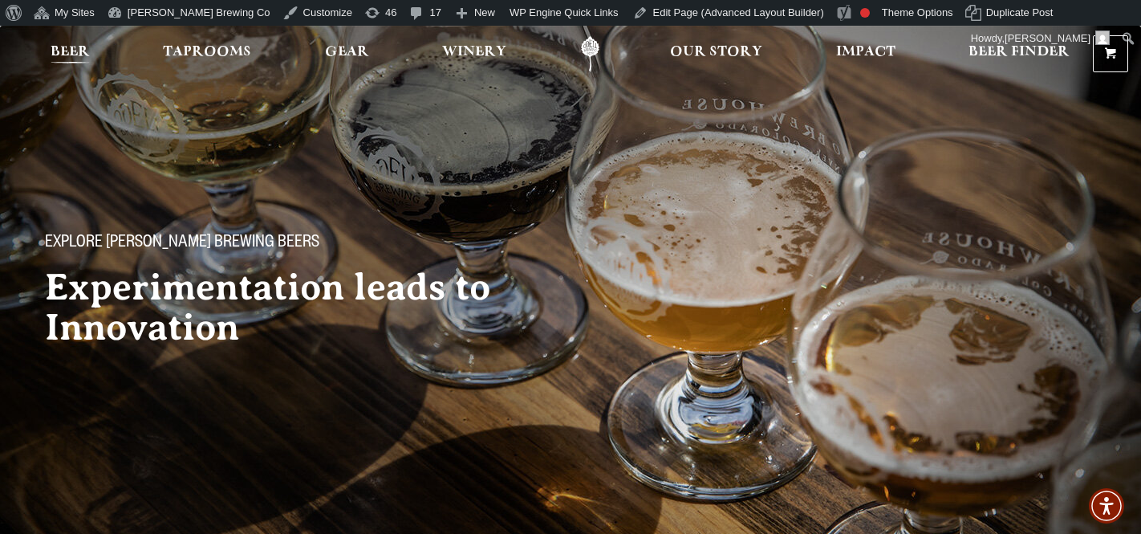
click at [84, 58] on span "Beer" at bounding box center [70, 52] width 39 height 13
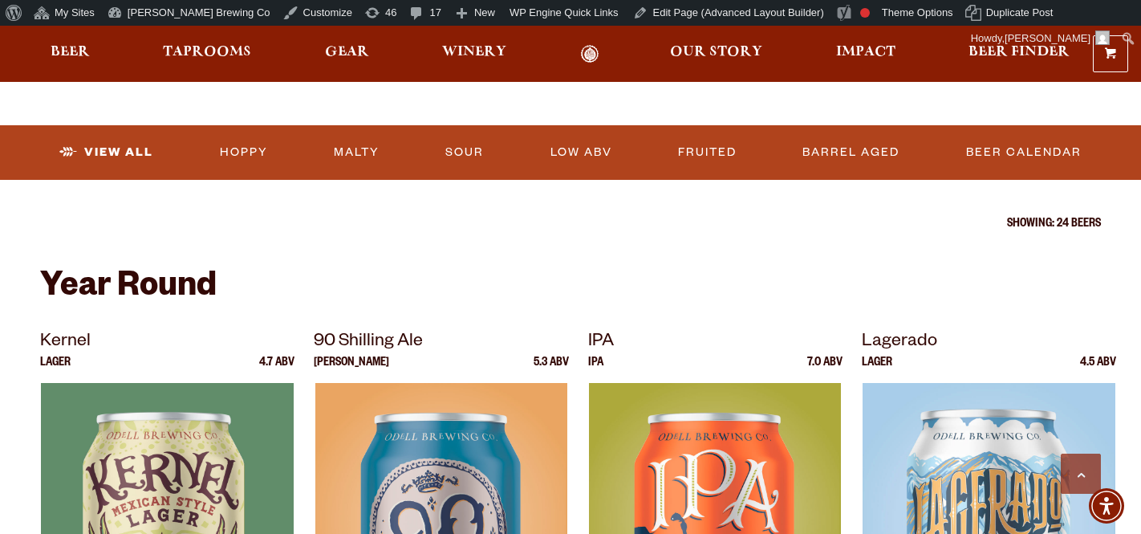
scroll to position [568, 0]
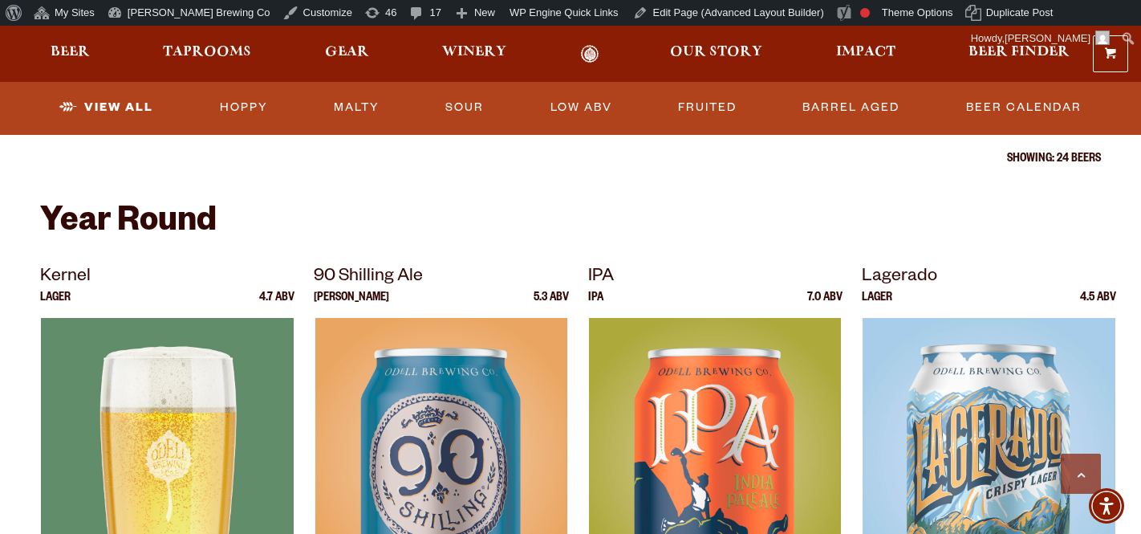
click at [183, 481] on img at bounding box center [167, 518] width 252 height 401
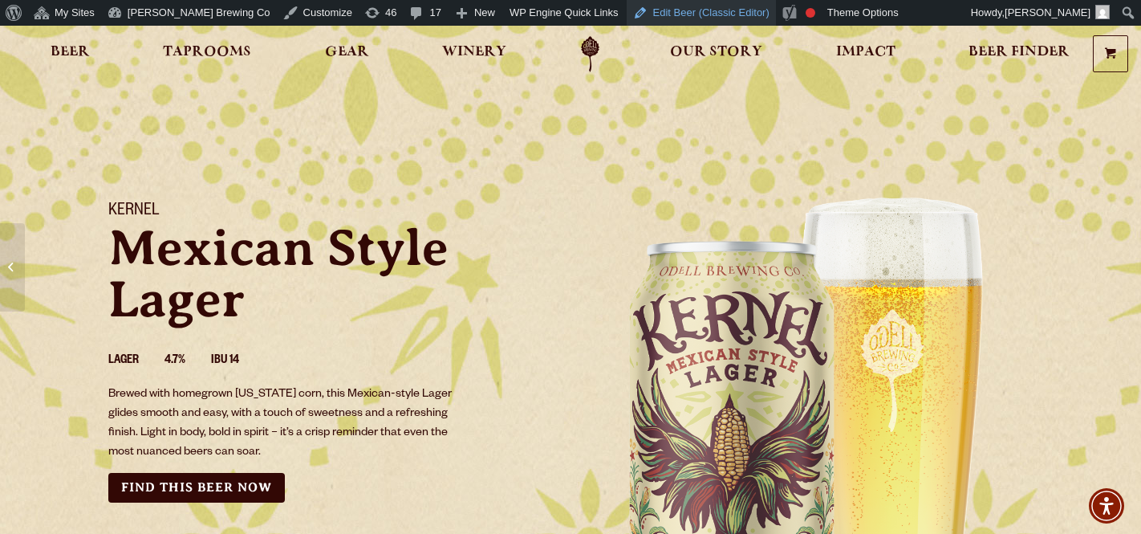
click at [627, 22] on link "Edit Beer (Classic Editor)" at bounding box center [701, 13] width 149 height 26
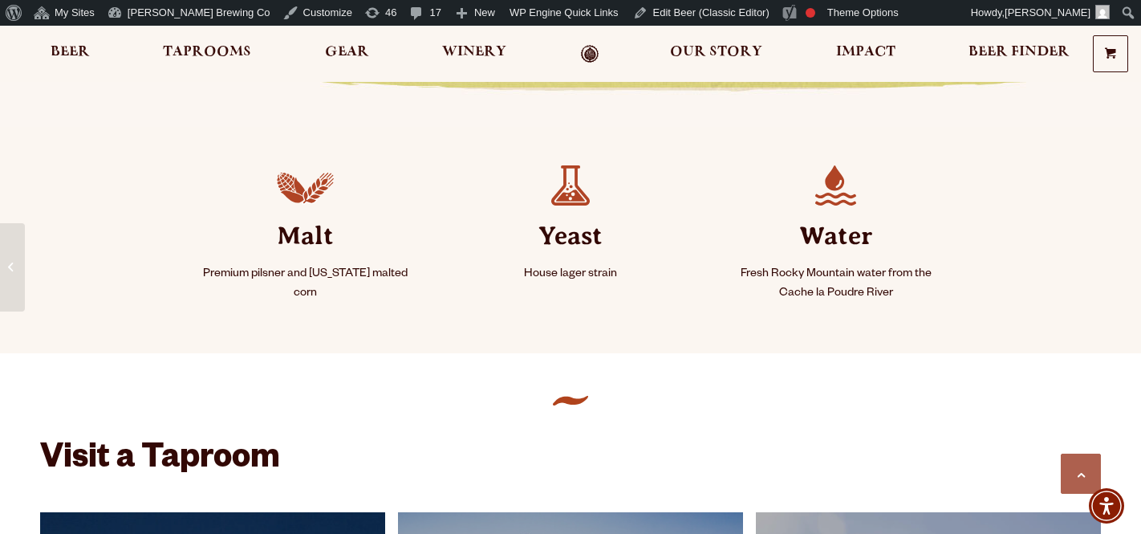
scroll to position [762, 0]
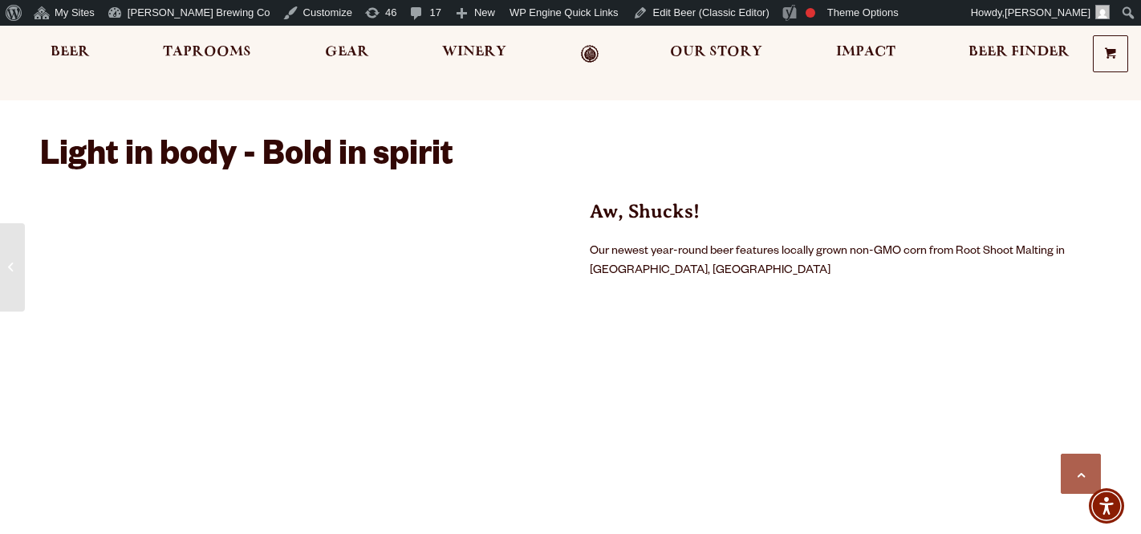
scroll to position [974, 0]
